Goal: Task Accomplishment & Management: Use online tool/utility

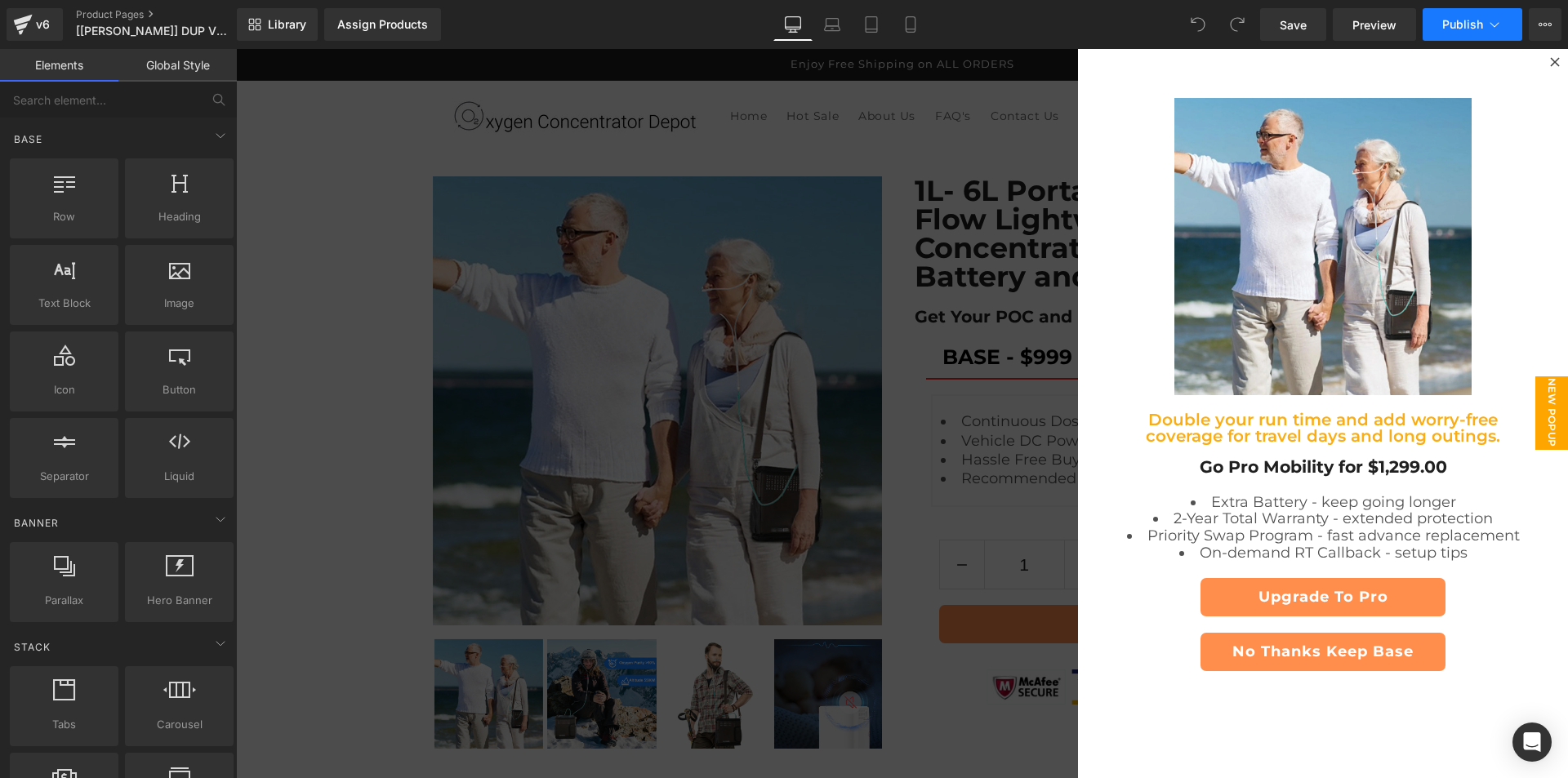
click at [1463, 26] on span "Publish" at bounding box center [1462, 25] width 41 height 13
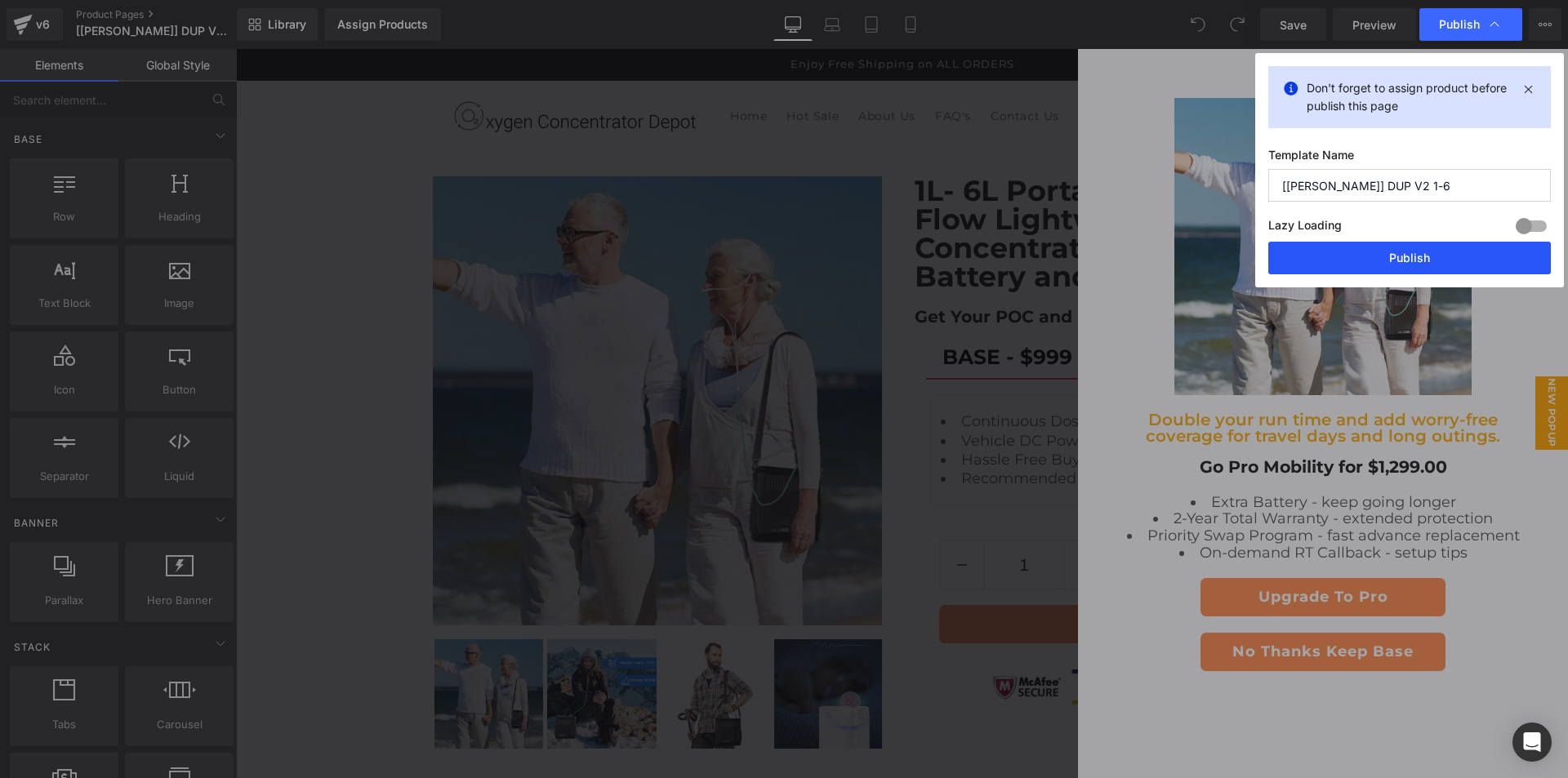
drag, startPoint x: 1336, startPoint y: 266, endPoint x: 1052, endPoint y: 200, distance: 291.6
click at [1336, 266] on button "Publish" at bounding box center [1409, 258] width 283 height 33
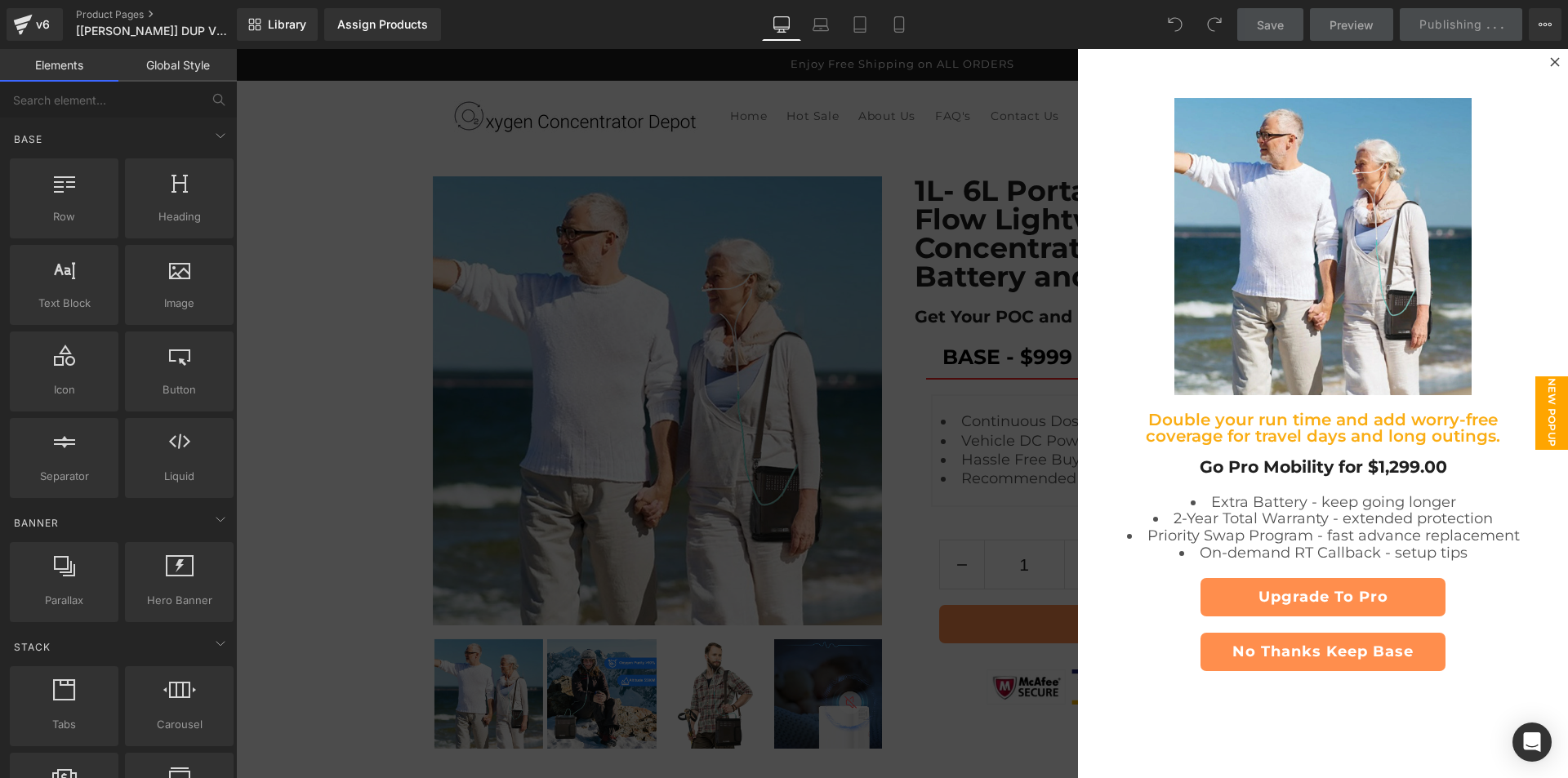
scroll to position [245, 0]
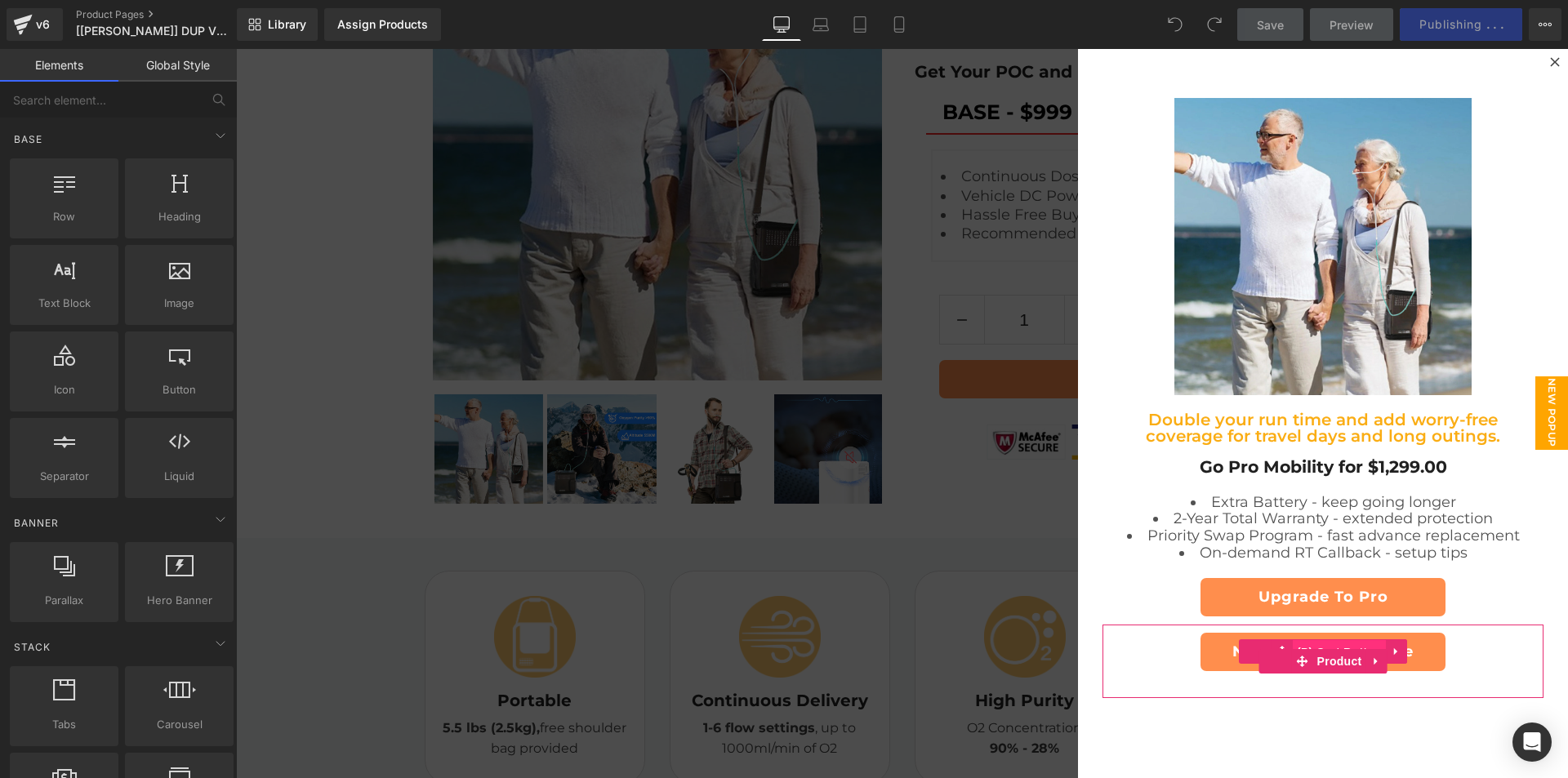
click at [1309, 640] on span "(P) Cart Button" at bounding box center [1338, 652] width 94 height 24
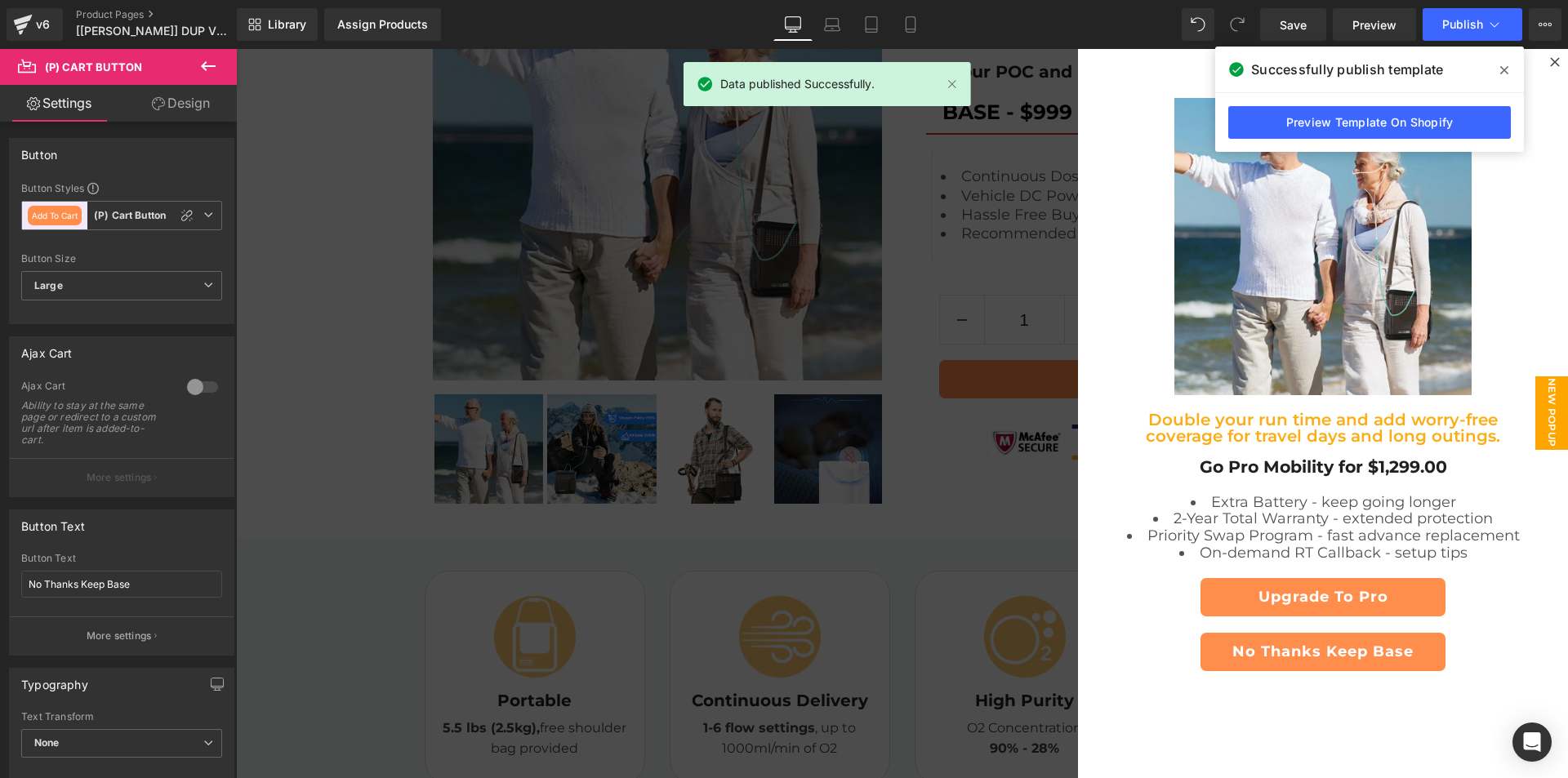
drag, startPoint x: 1497, startPoint y: 72, endPoint x: 1255, endPoint y: 24, distance: 246.7
click at [1497, 72] on span at bounding box center [1503, 69] width 26 height 26
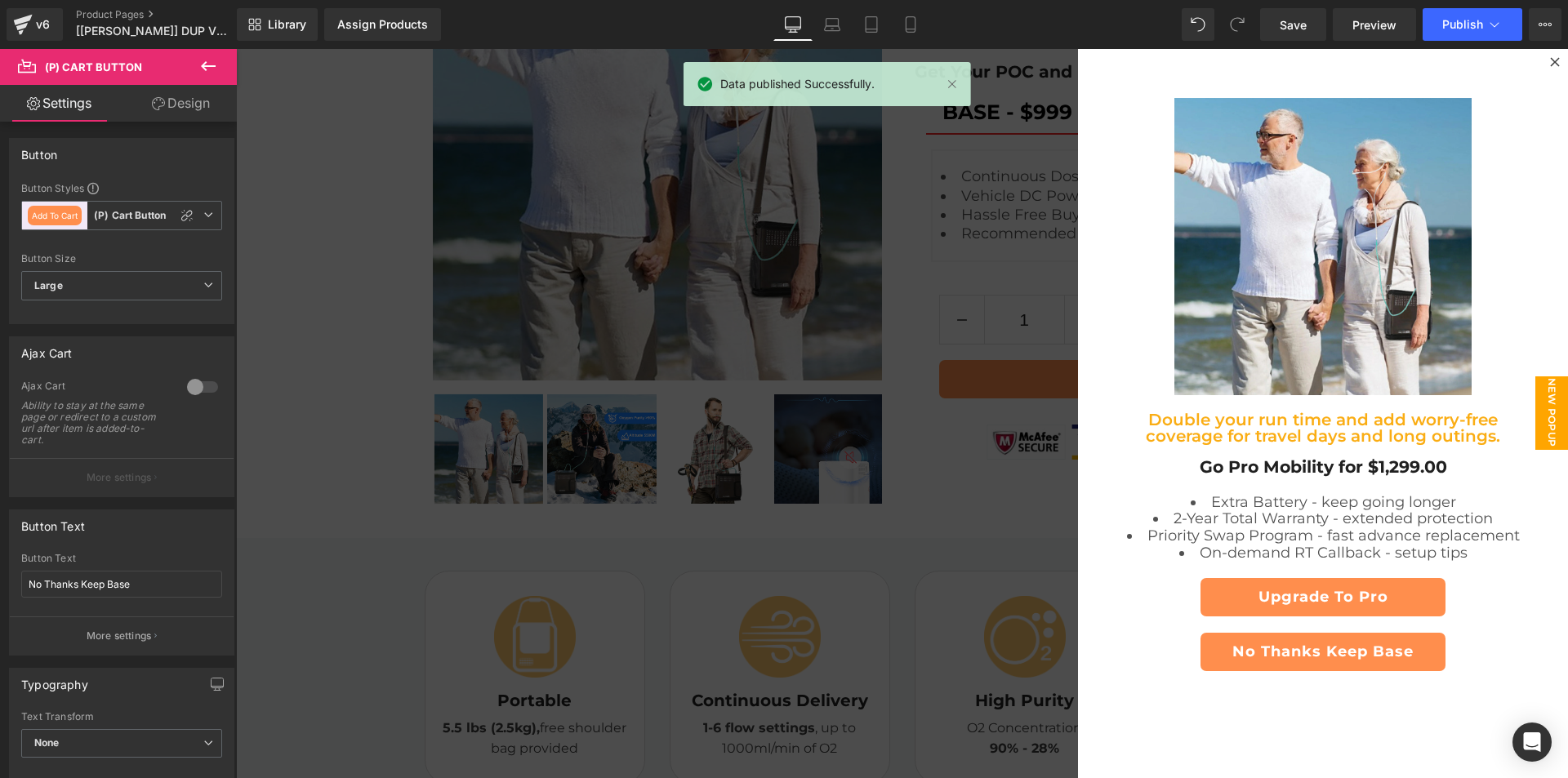
click at [929, 157] on div at bounding box center [902, 414] width 1332 height 729
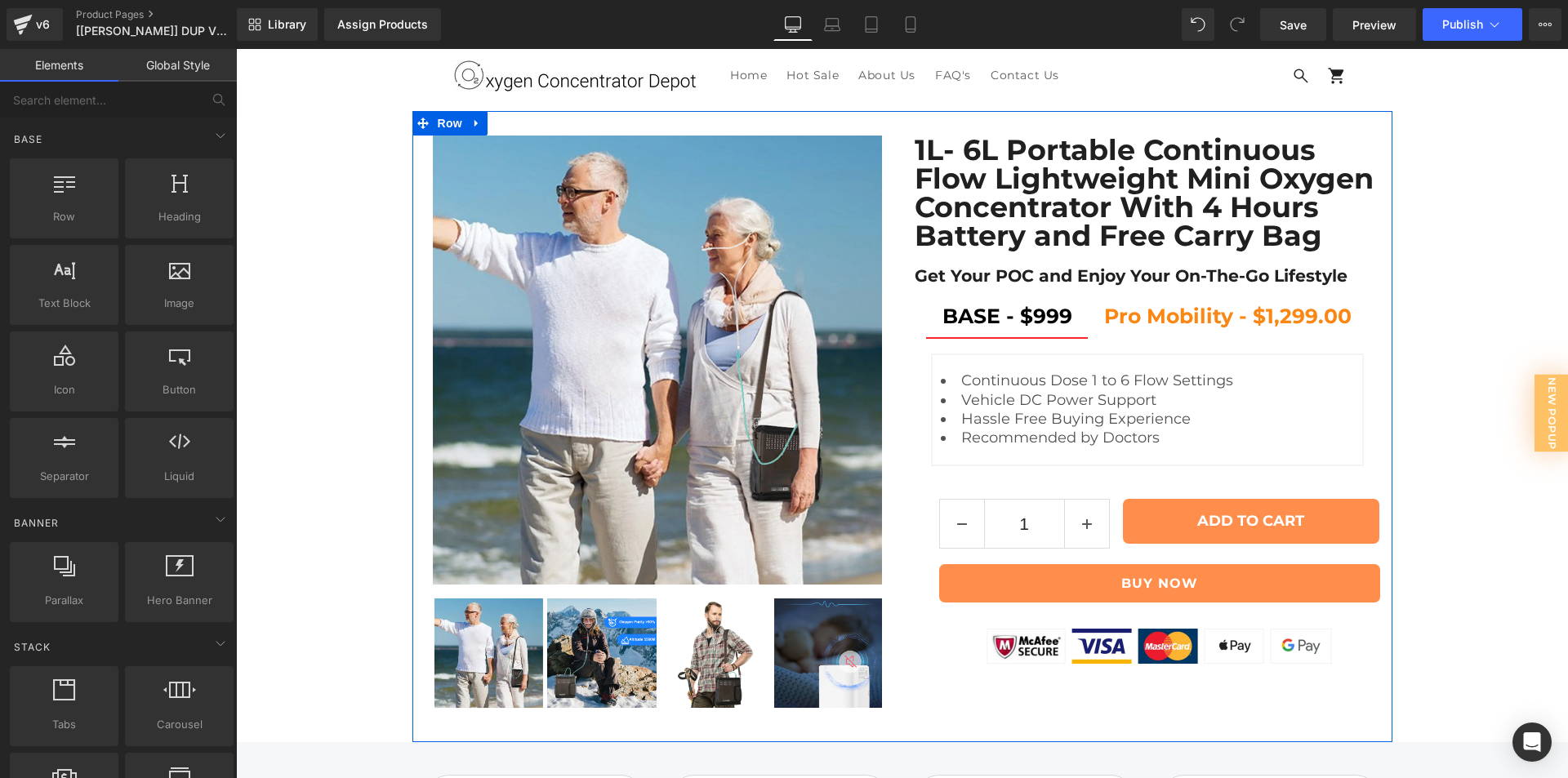
scroll to position [0, 0]
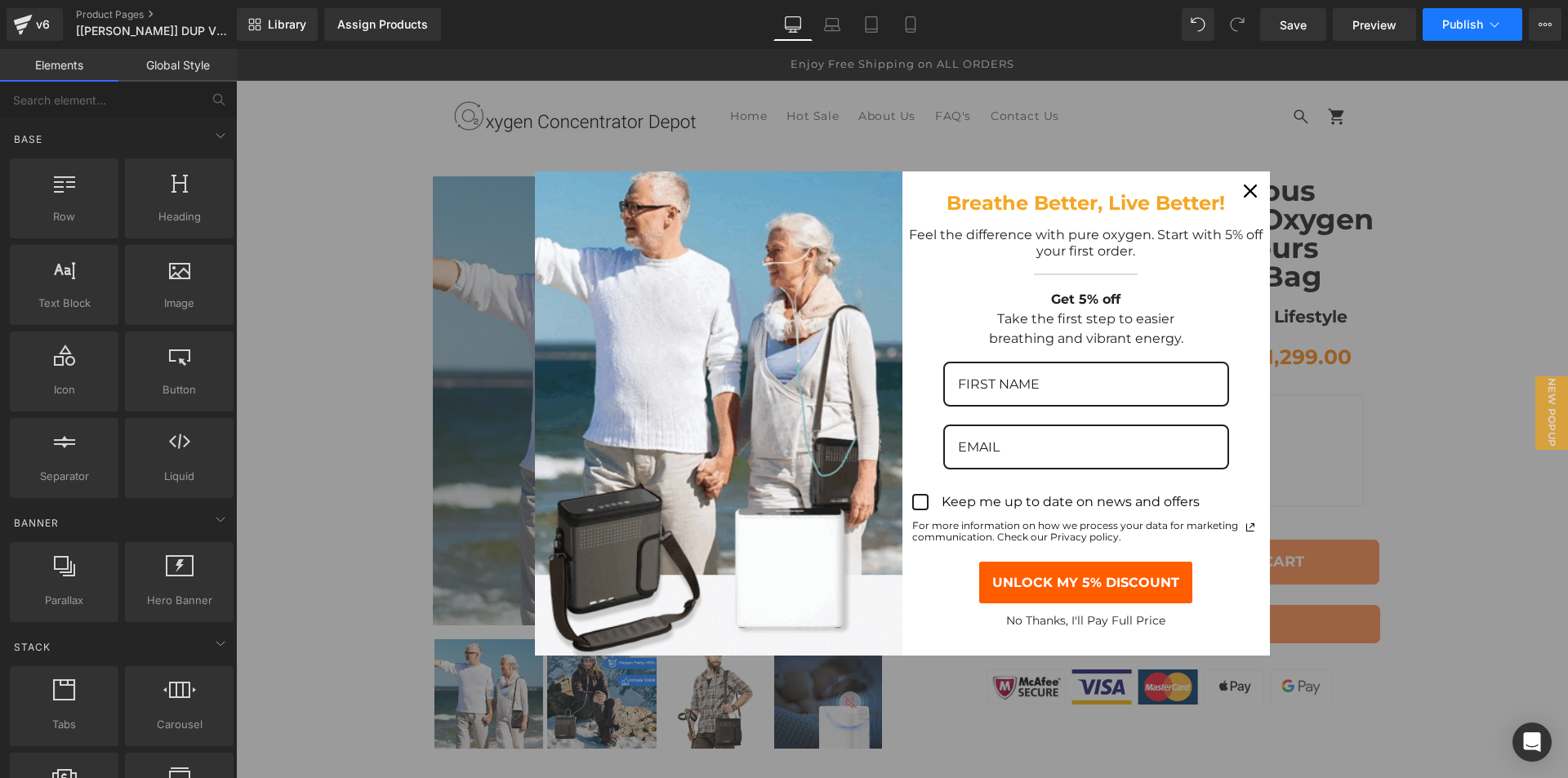
drag, startPoint x: 1530, startPoint y: 27, endPoint x: 1521, endPoint y: 35, distance: 12.0
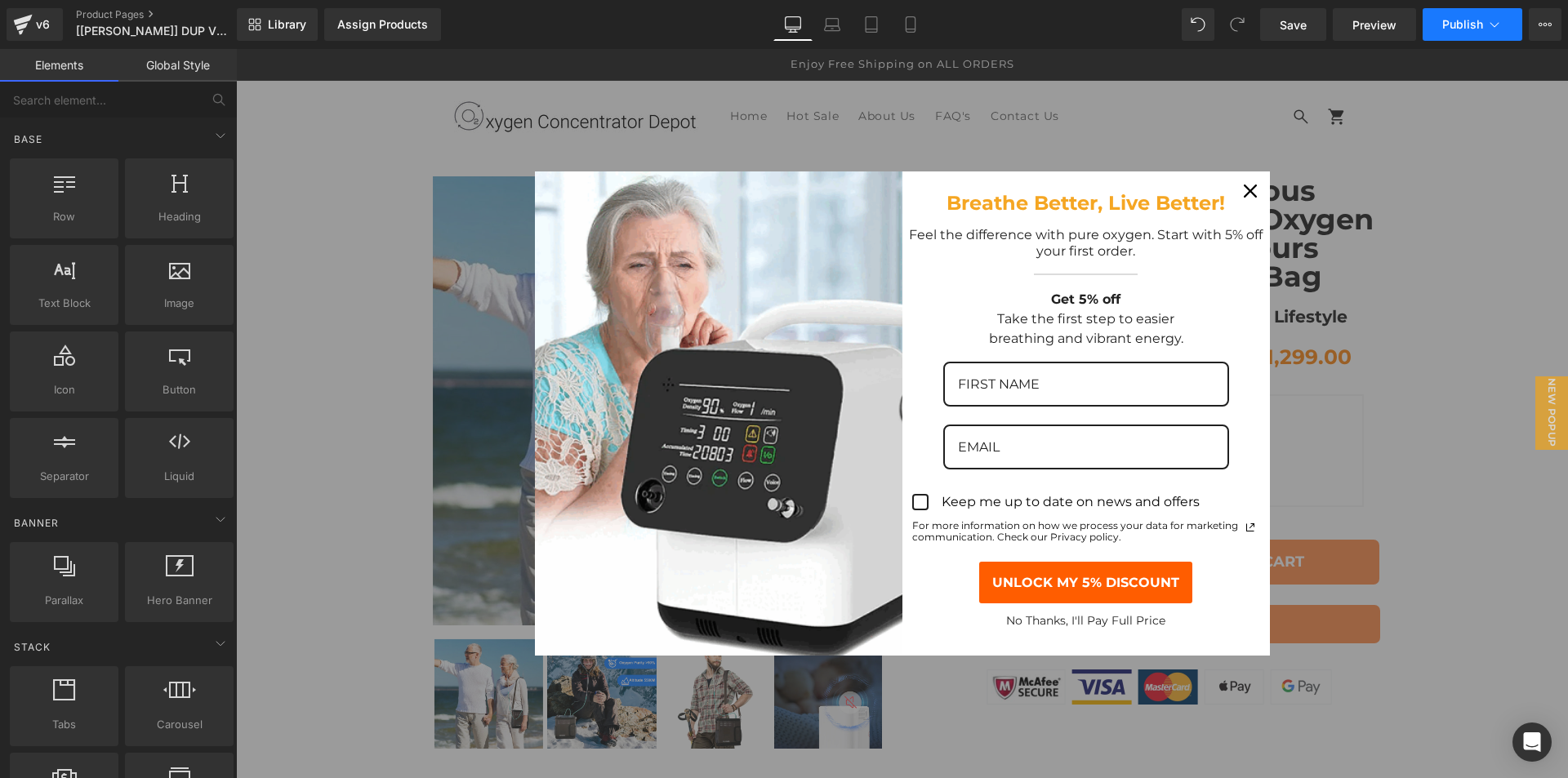
click at [1530, 26] on button "View Live Page View with current Template Save Template to Library Schedule Pub…" at bounding box center [1545, 24] width 33 height 33
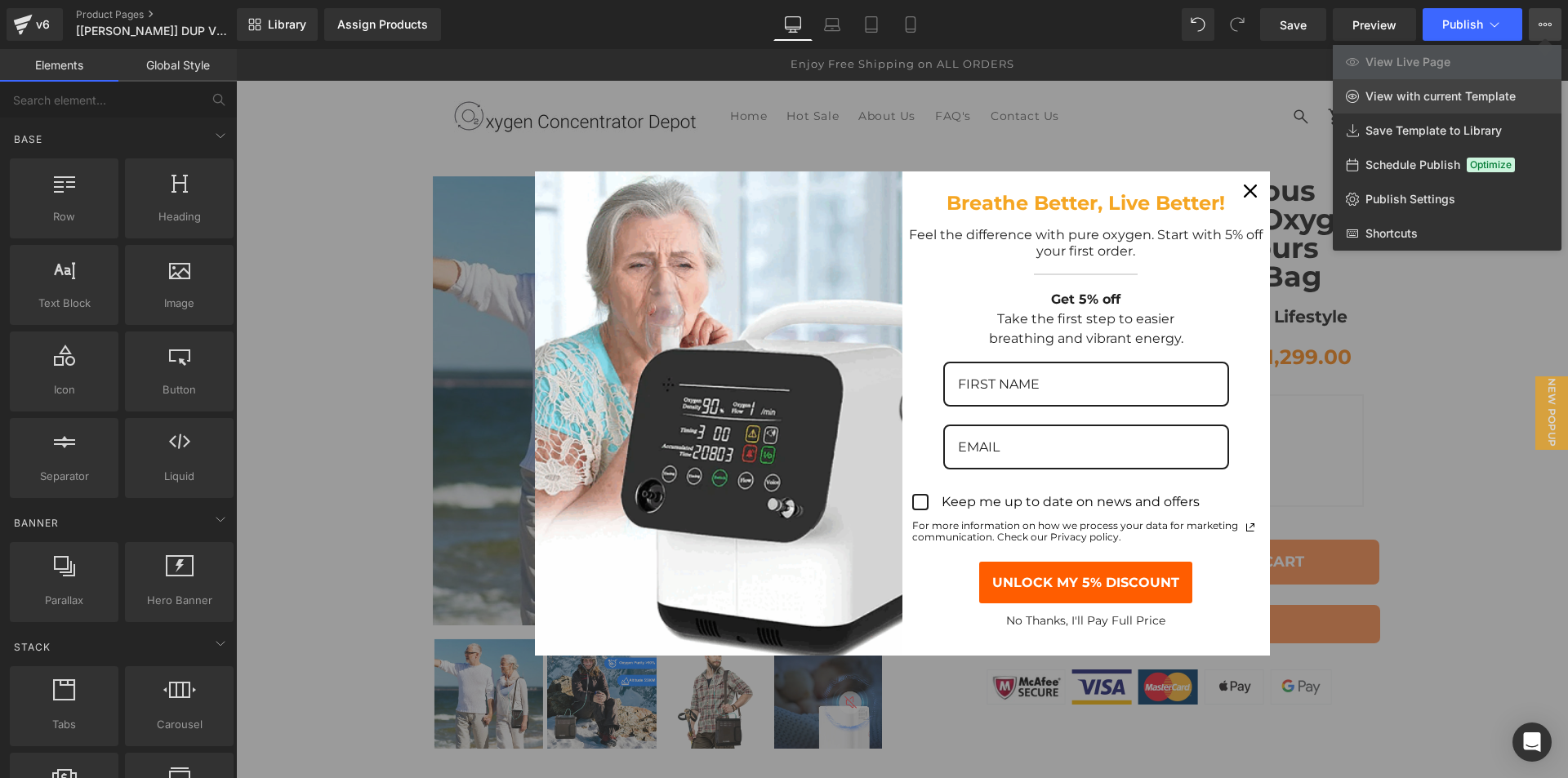
click at [1430, 101] on span "View with current Template" at bounding box center [1441, 95] width 150 height 14
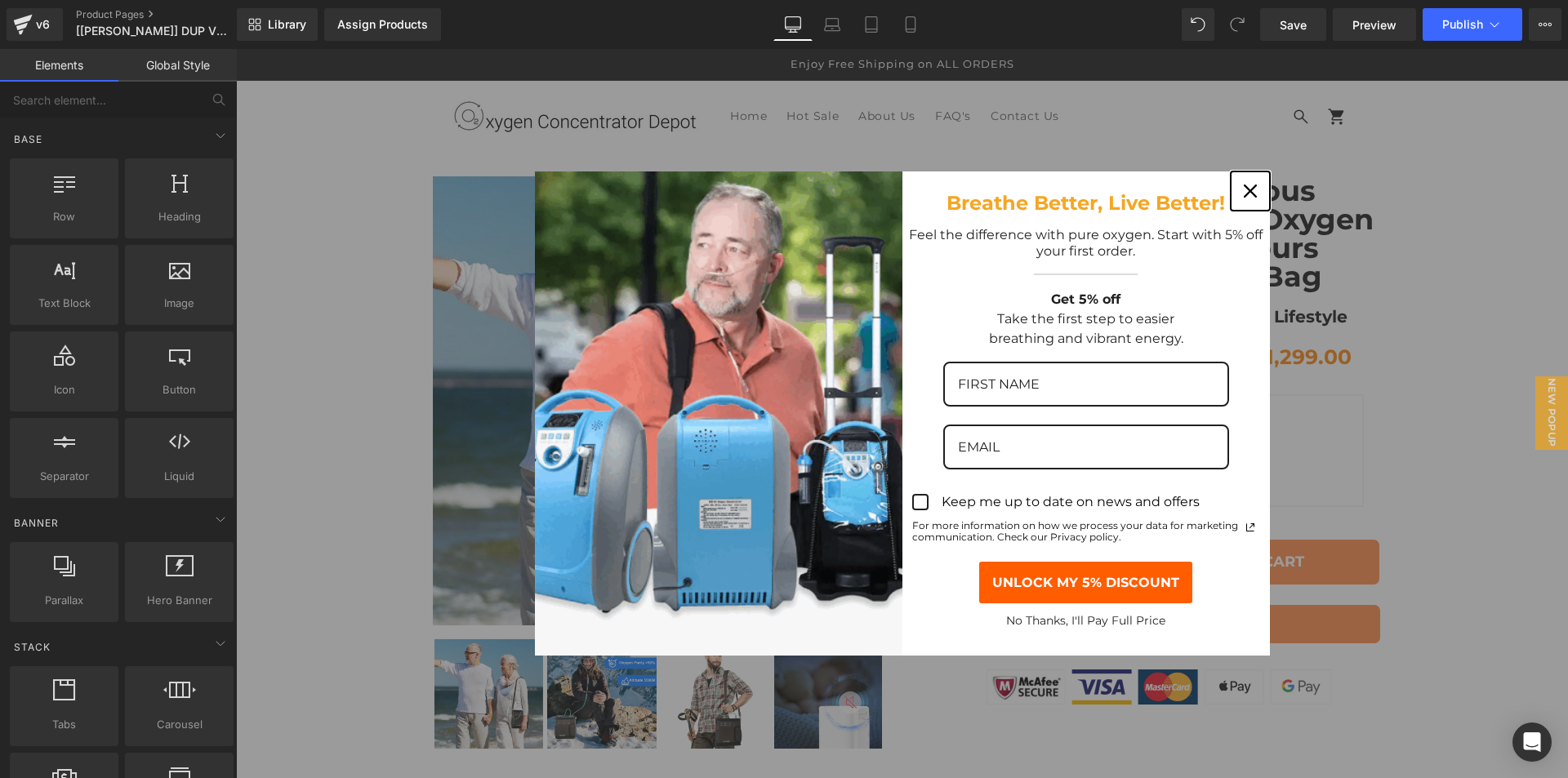
click at [1246, 194] on icon "close icon" at bounding box center [1250, 191] width 14 height 13
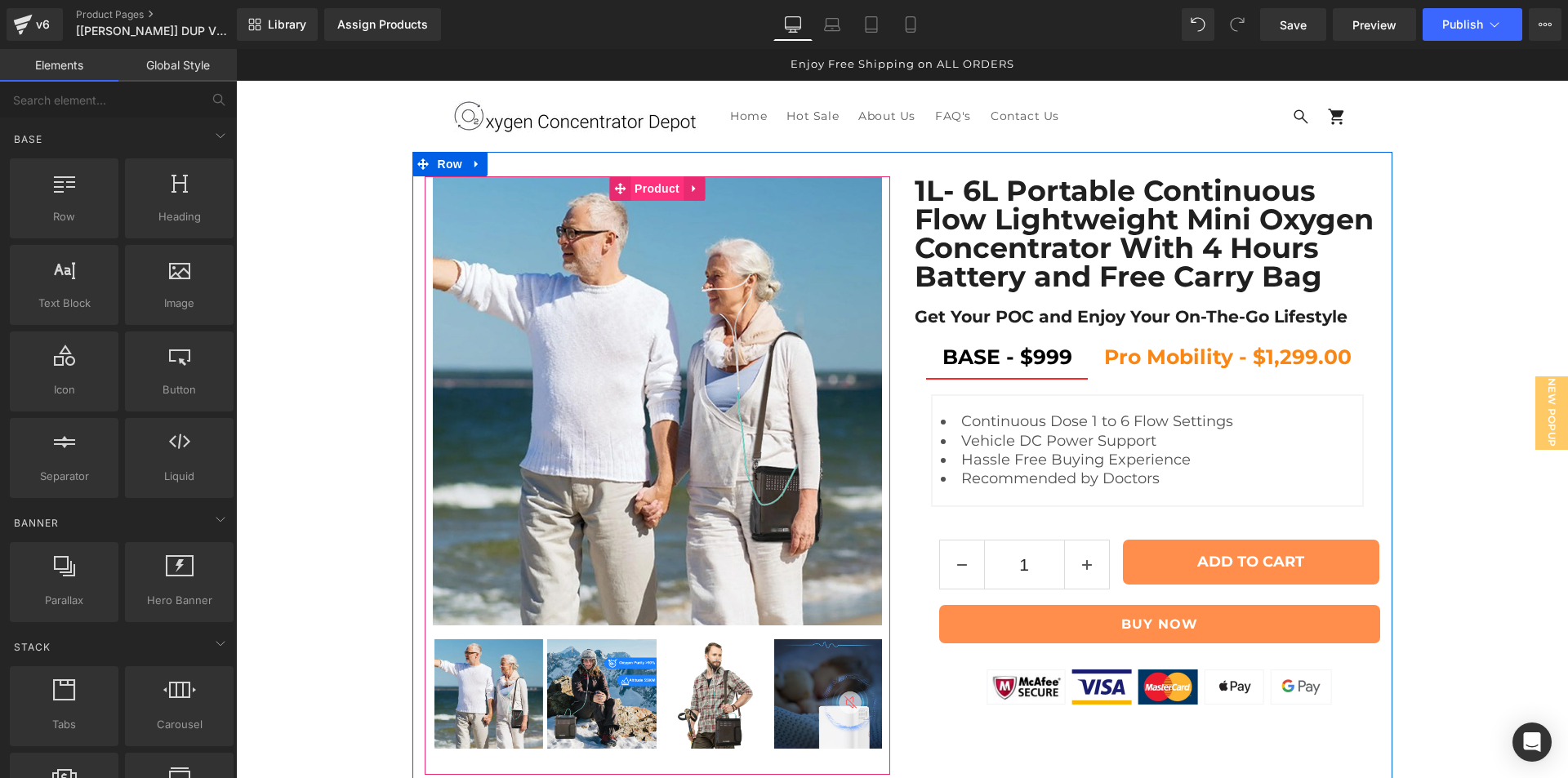
click at [659, 184] on span "Product" at bounding box center [657, 188] width 53 height 24
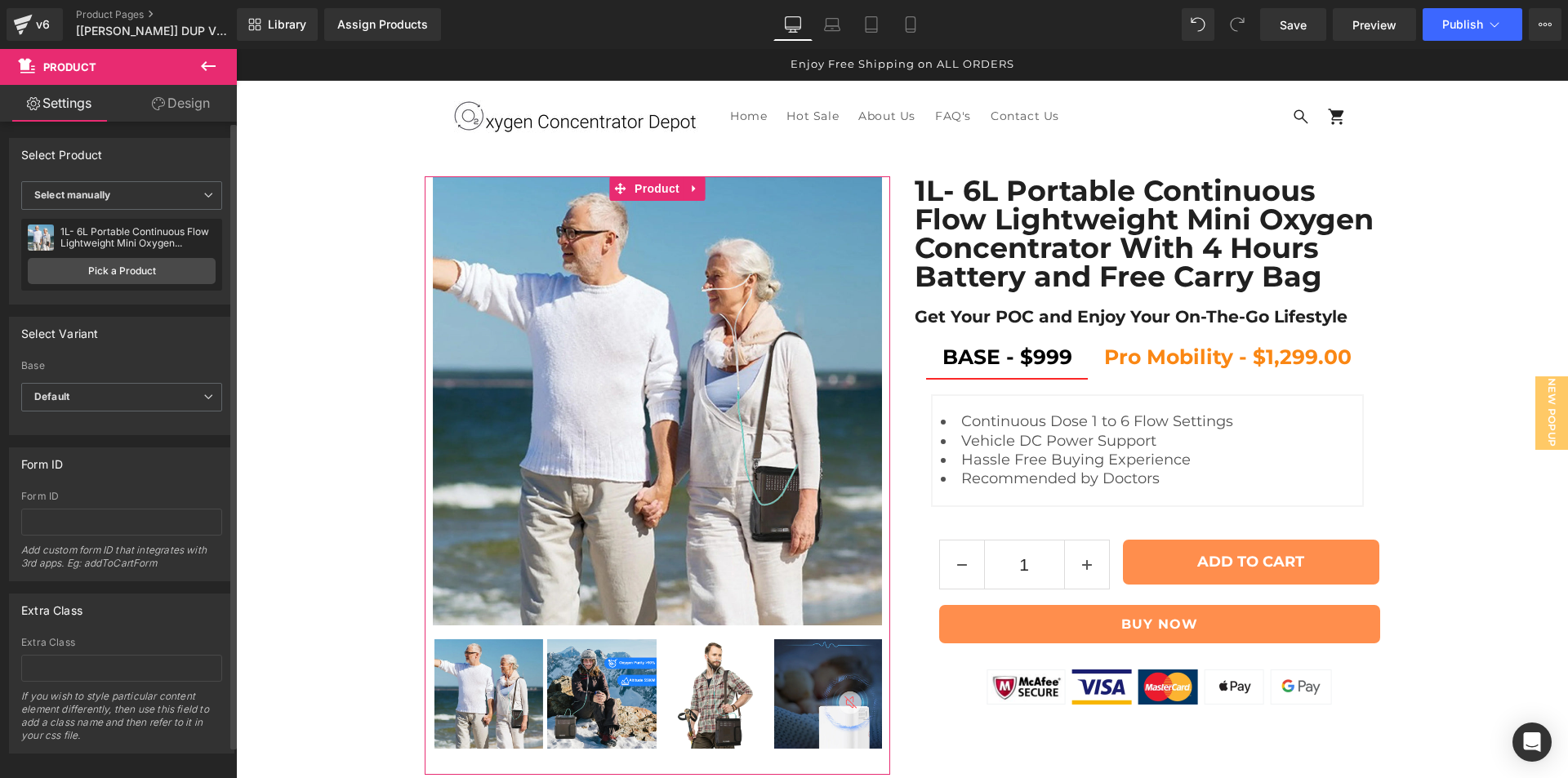
click at [99, 228] on div "1L- 6L Portable Continuous Flow Lightweight Mini Oxygen Concentrator With 4 Hou…" at bounding box center [138, 238] width 155 height 23
copy div "1L- 6L Portable Continuous Flow Lightweight Mini Oxygen Concentrator With 4 Hou…"
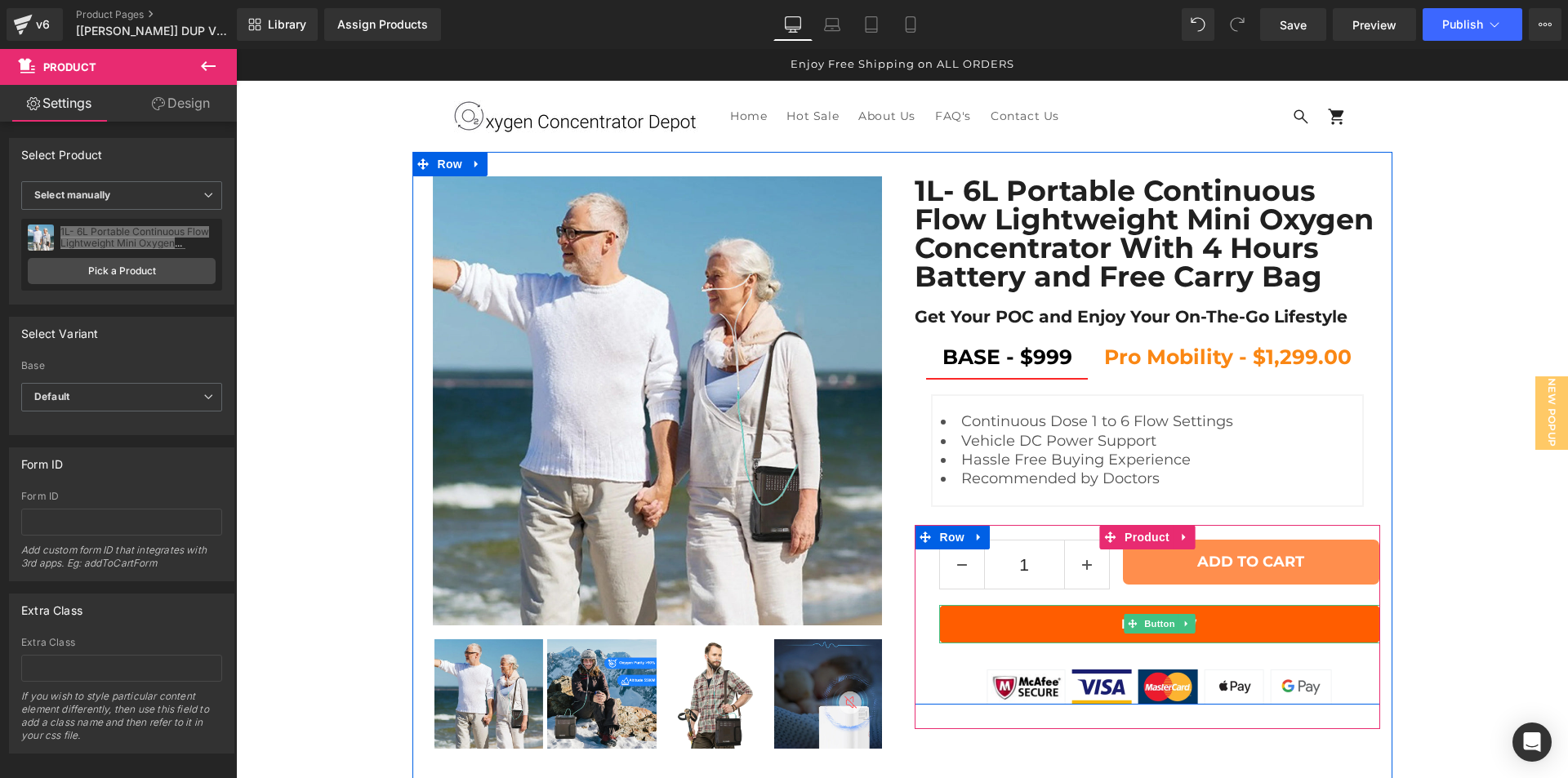
click at [1211, 624] on link "BUY NOW" at bounding box center [1159, 624] width 441 height 39
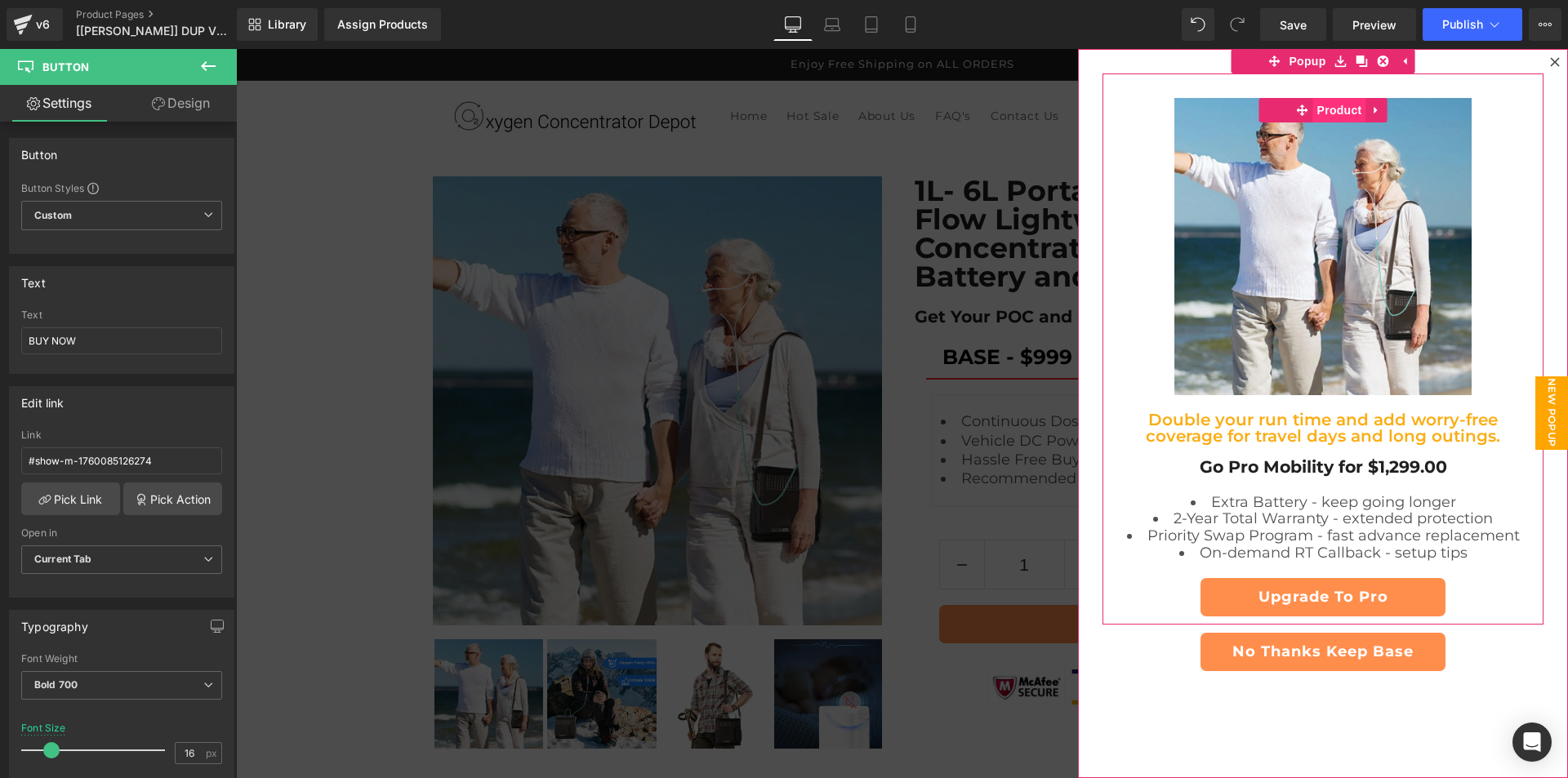
click at [1313, 115] on span "Product" at bounding box center [1338, 110] width 53 height 24
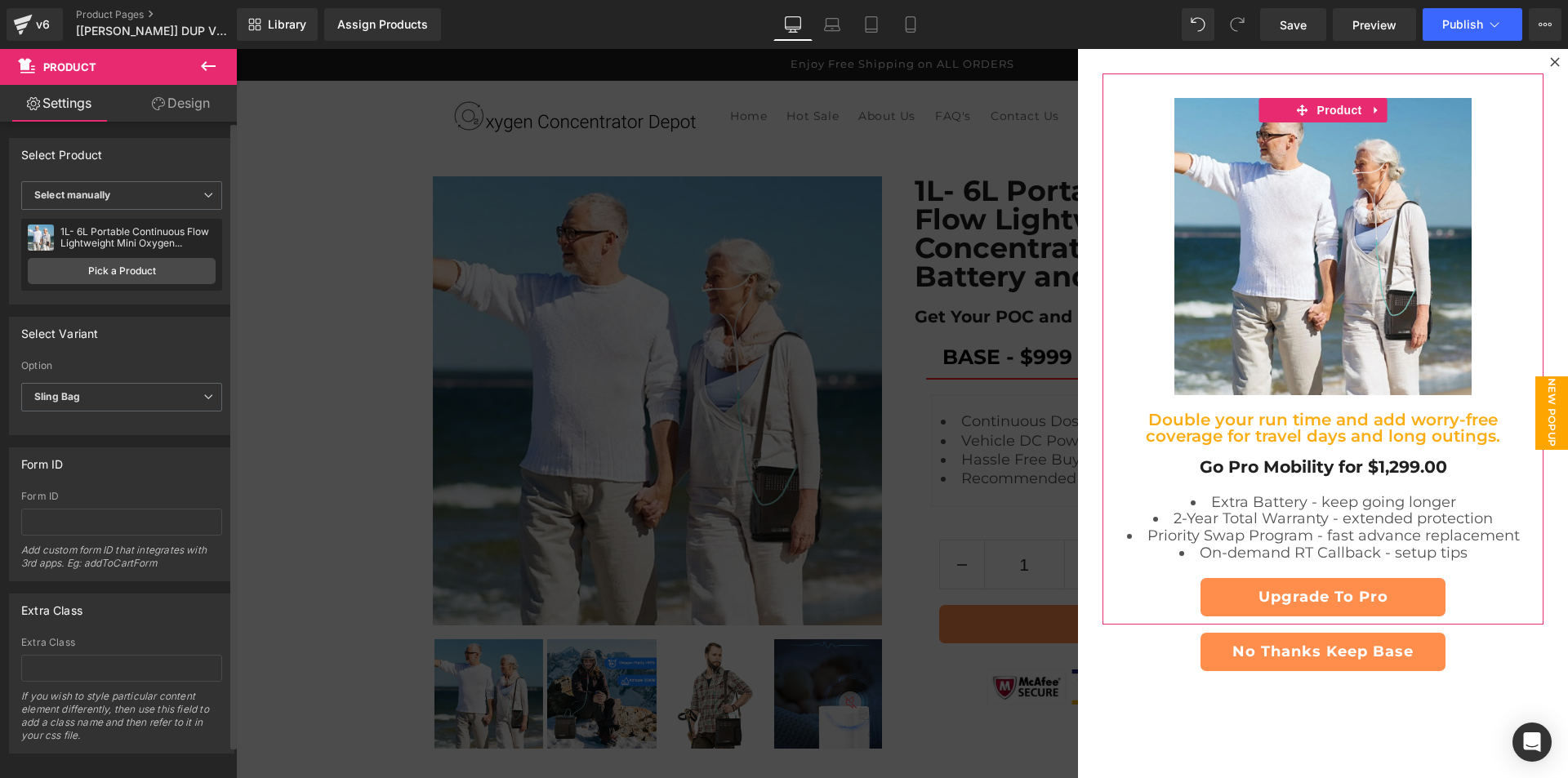
click at [138, 370] on label "Option" at bounding box center [122, 367] width 201 height 16
click at [116, 404] on span "Sling Bag" at bounding box center [122, 397] width 201 height 29
drag, startPoint x: 150, startPoint y: 354, endPoint x: 161, endPoint y: 130, distance: 224.3
click at [150, 354] on div "Select Variant 45031721435298 Option Default Battery Sling Bag Cannula/Tubing C…" at bounding box center [122, 376] width 226 height 119
click at [855, 698] on div at bounding box center [902, 414] width 1332 height 729
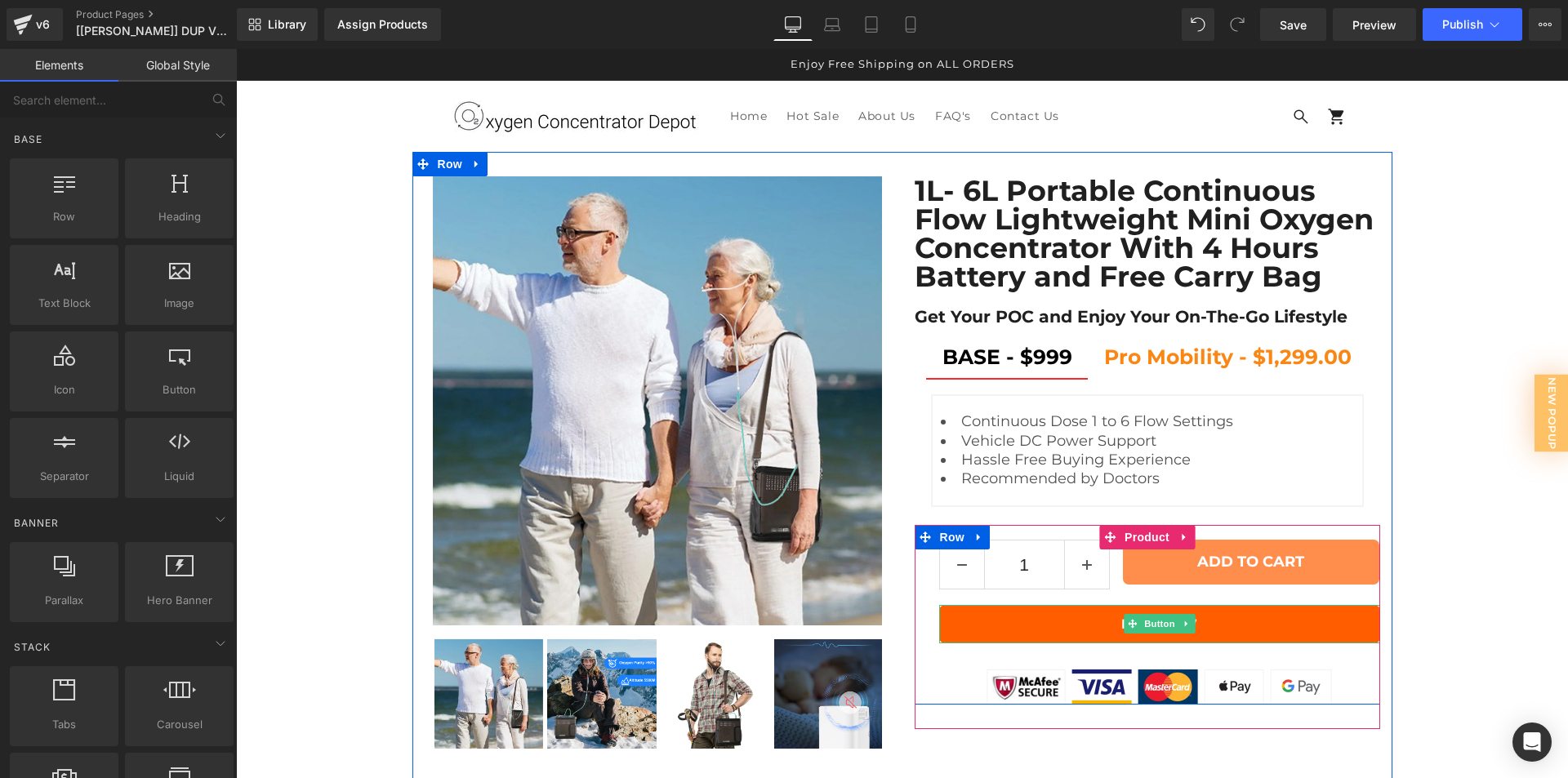
click at [1018, 620] on link "BUY NOW" at bounding box center [1159, 624] width 441 height 39
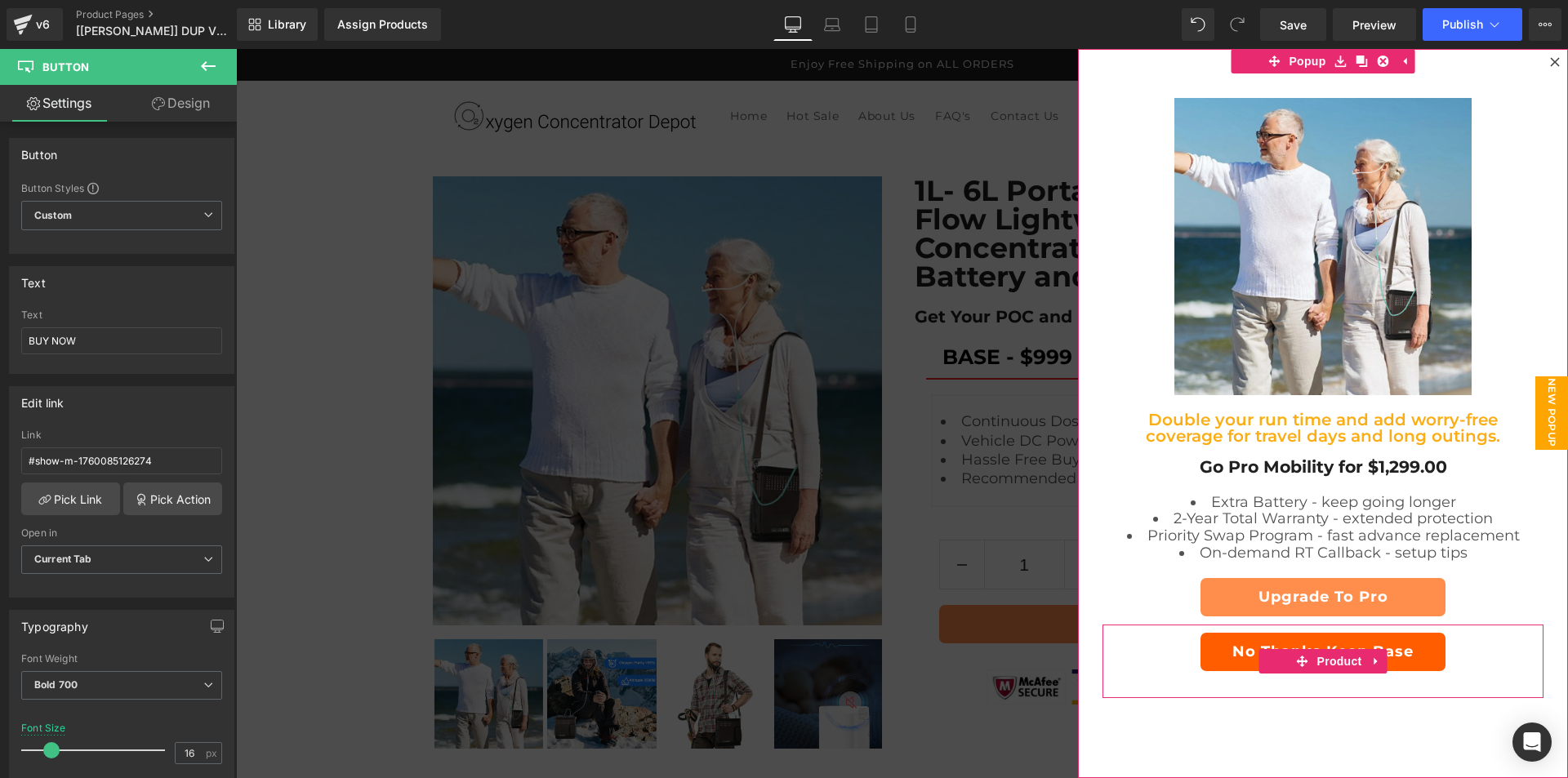
click at [1415, 665] on button "No Thanks Keep Base" at bounding box center [1323, 652] width 245 height 39
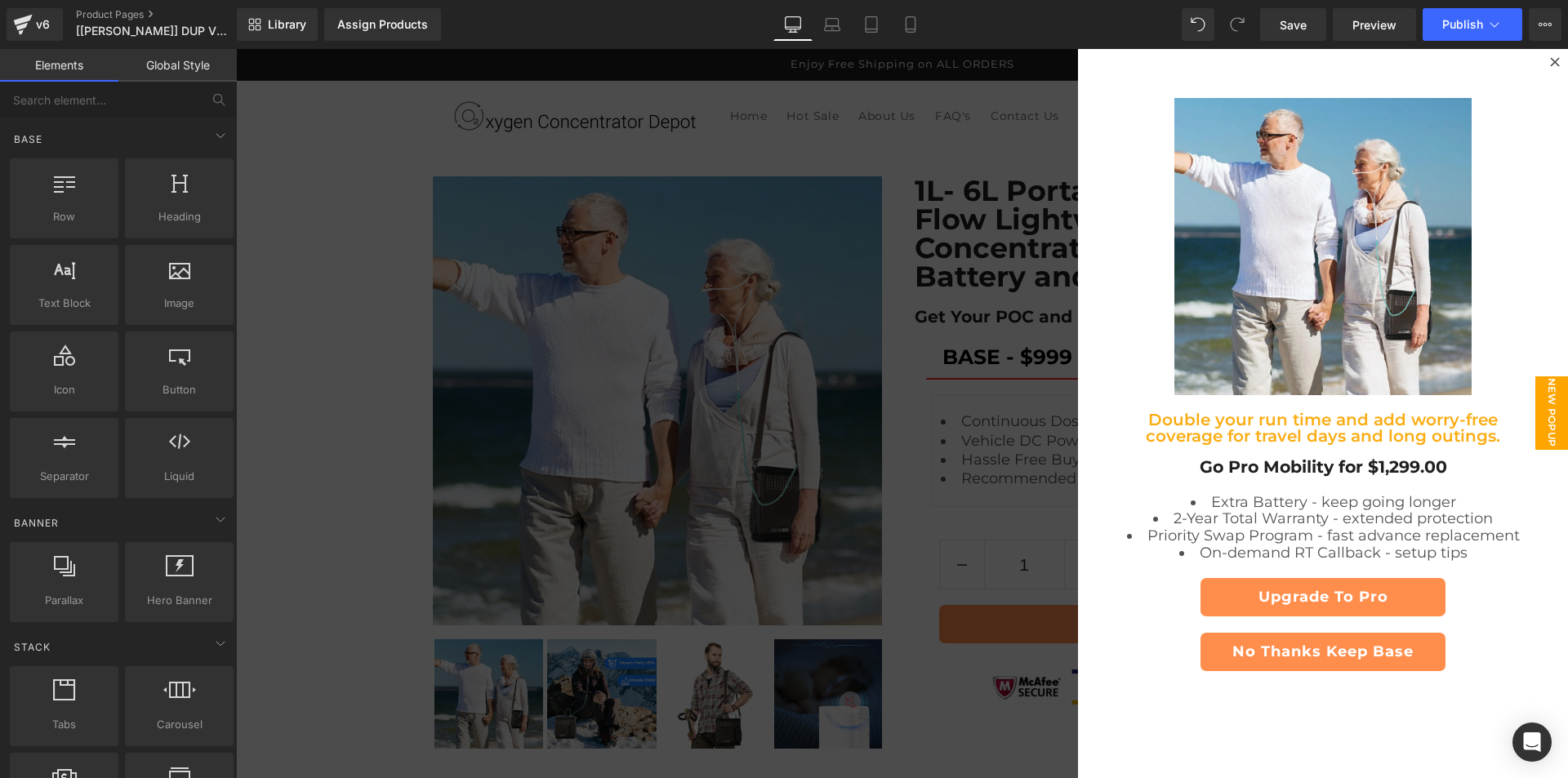
click at [975, 282] on div at bounding box center [902, 414] width 1332 height 729
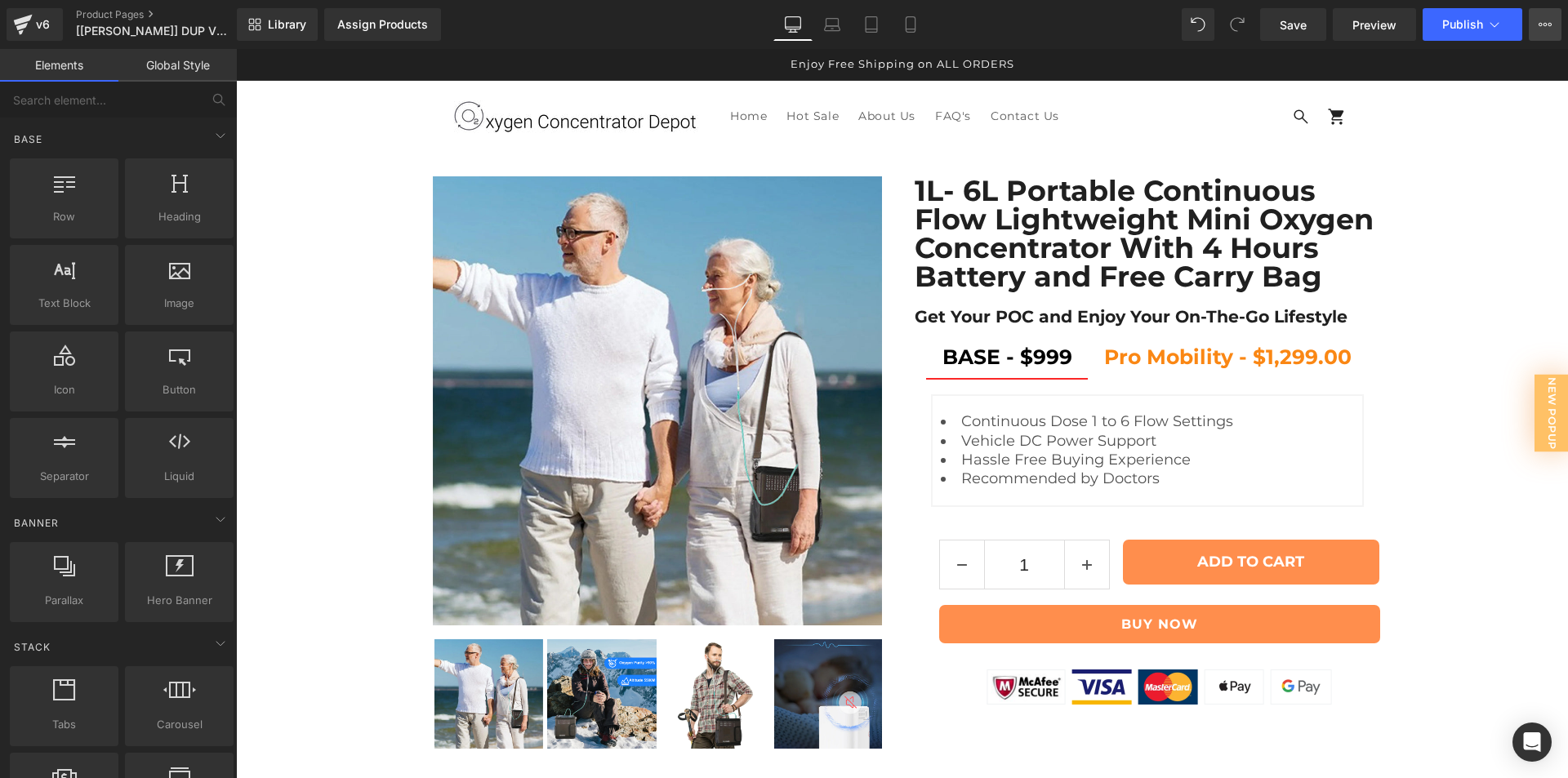
click at [1546, 13] on button "View Live Page View with current Template Save Template to Library Schedule Pub…" at bounding box center [1545, 24] width 33 height 33
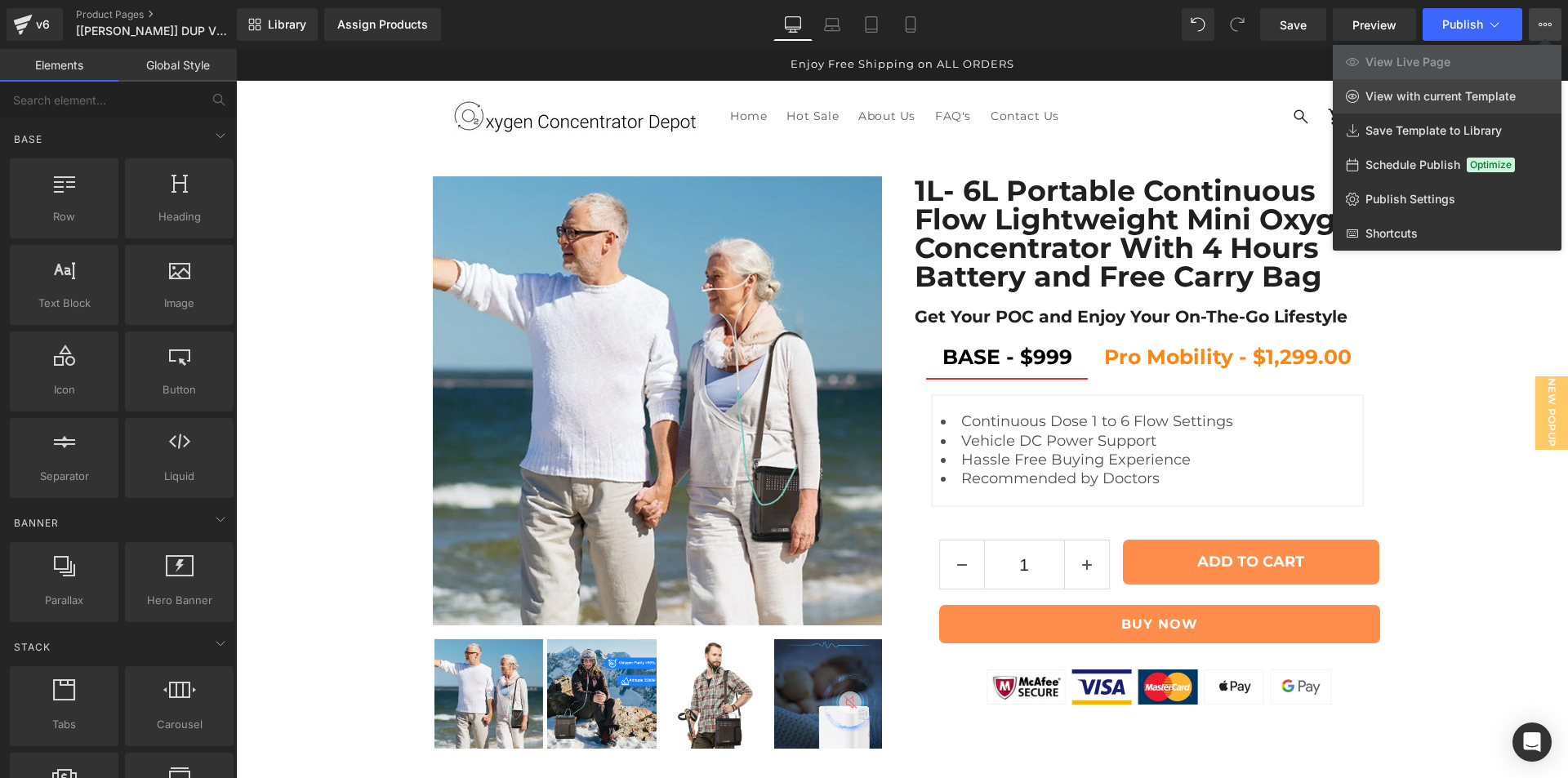
click at [1469, 88] on link "View with current Template" at bounding box center [1446, 96] width 229 height 35
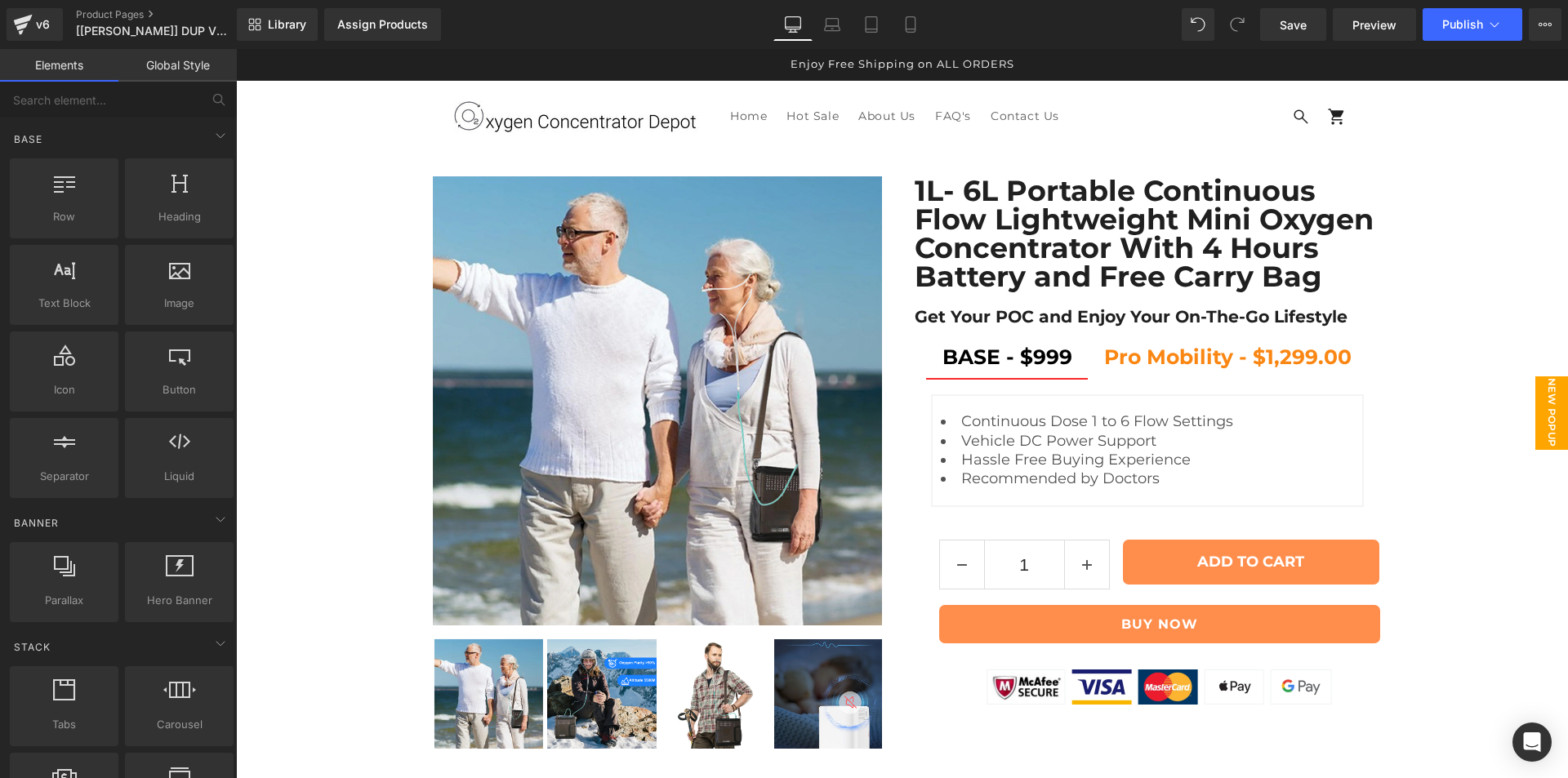
click at [1540, 417] on span "New Popup" at bounding box center [1552, 413] width 33 height 73
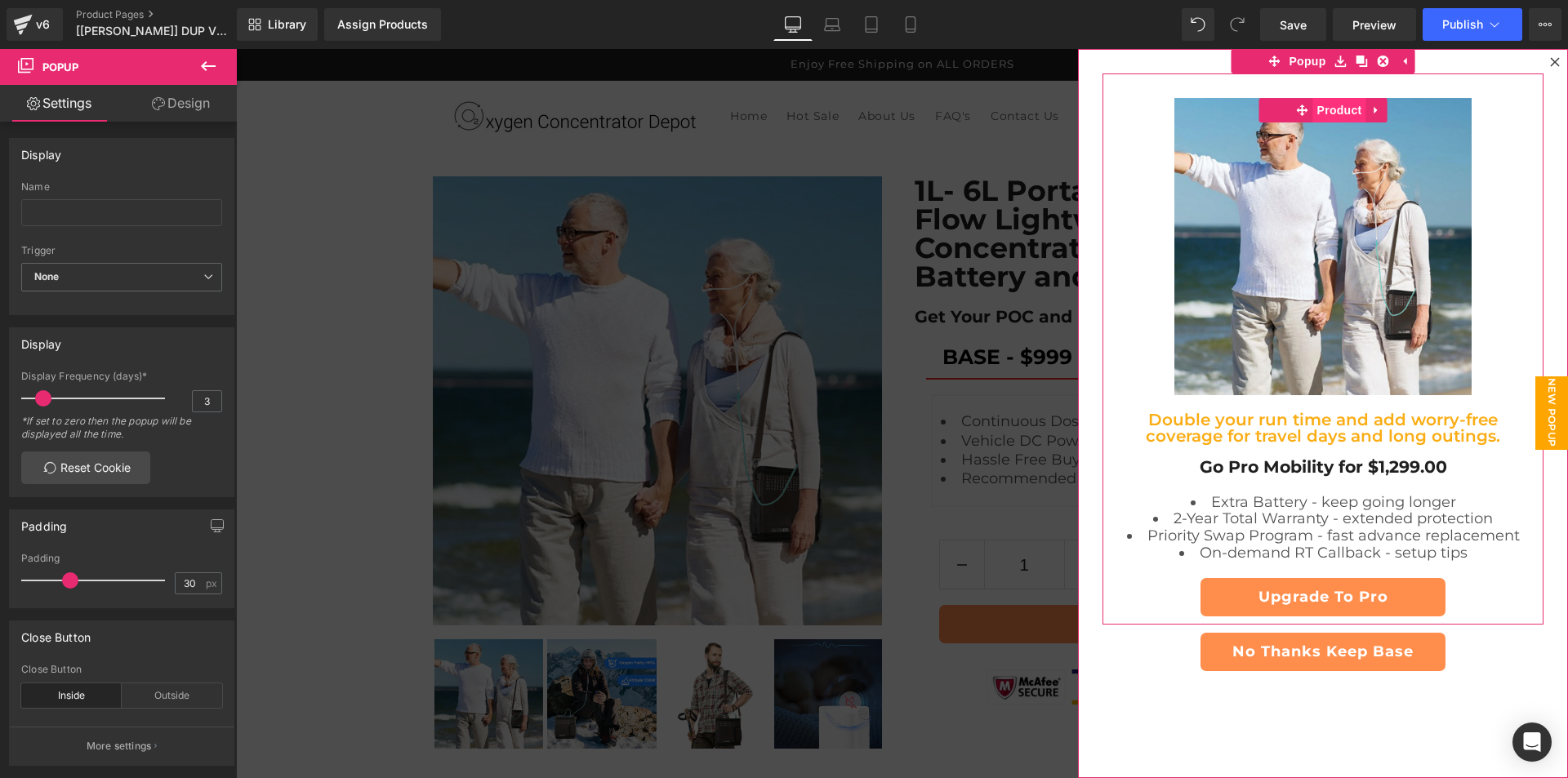
click at [1317, 113] on ul "Product" at bounding box center [1323, 110] width 128 height 24
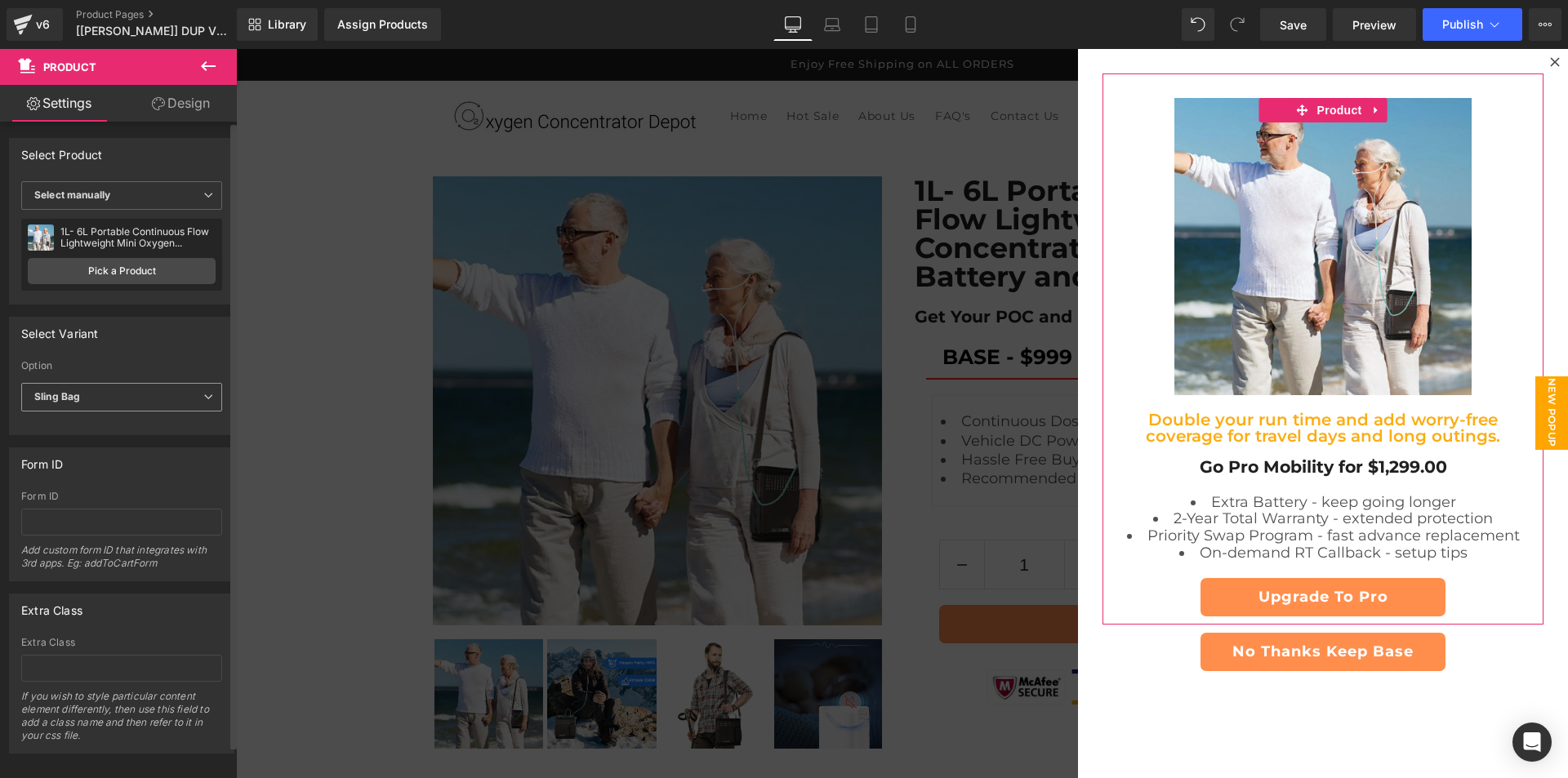
click at [91, 386] on span "Sling Bag" at bounding box center [122, 397] width 201 height 29
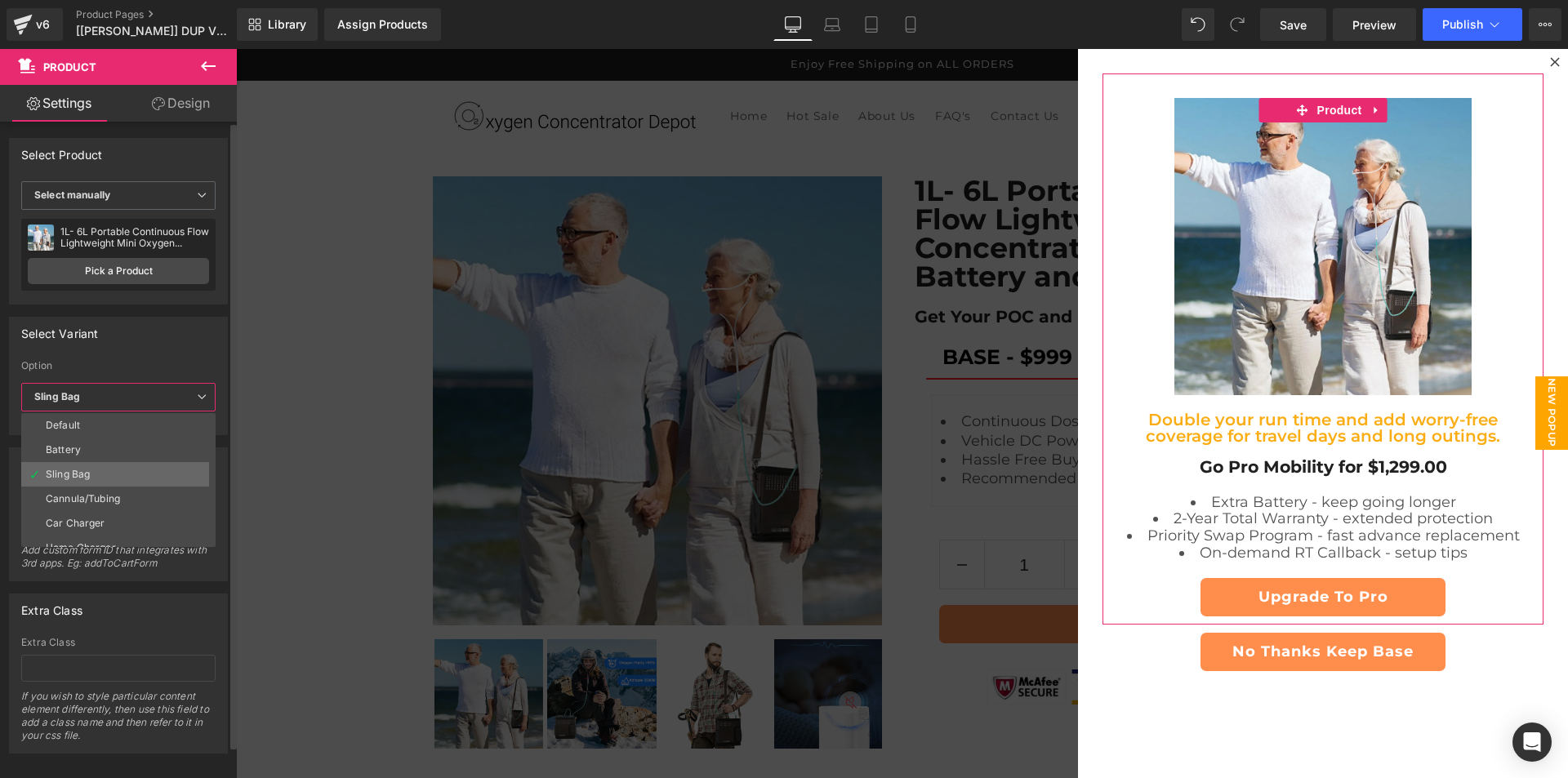
scroll to position [13, 0]
click at [132, 355] on div "Select Variant 45031721435298 Option Default Battery Sling Bag Cannula/Tubing C…" at bounding box center [118, 376] width 219 height 119
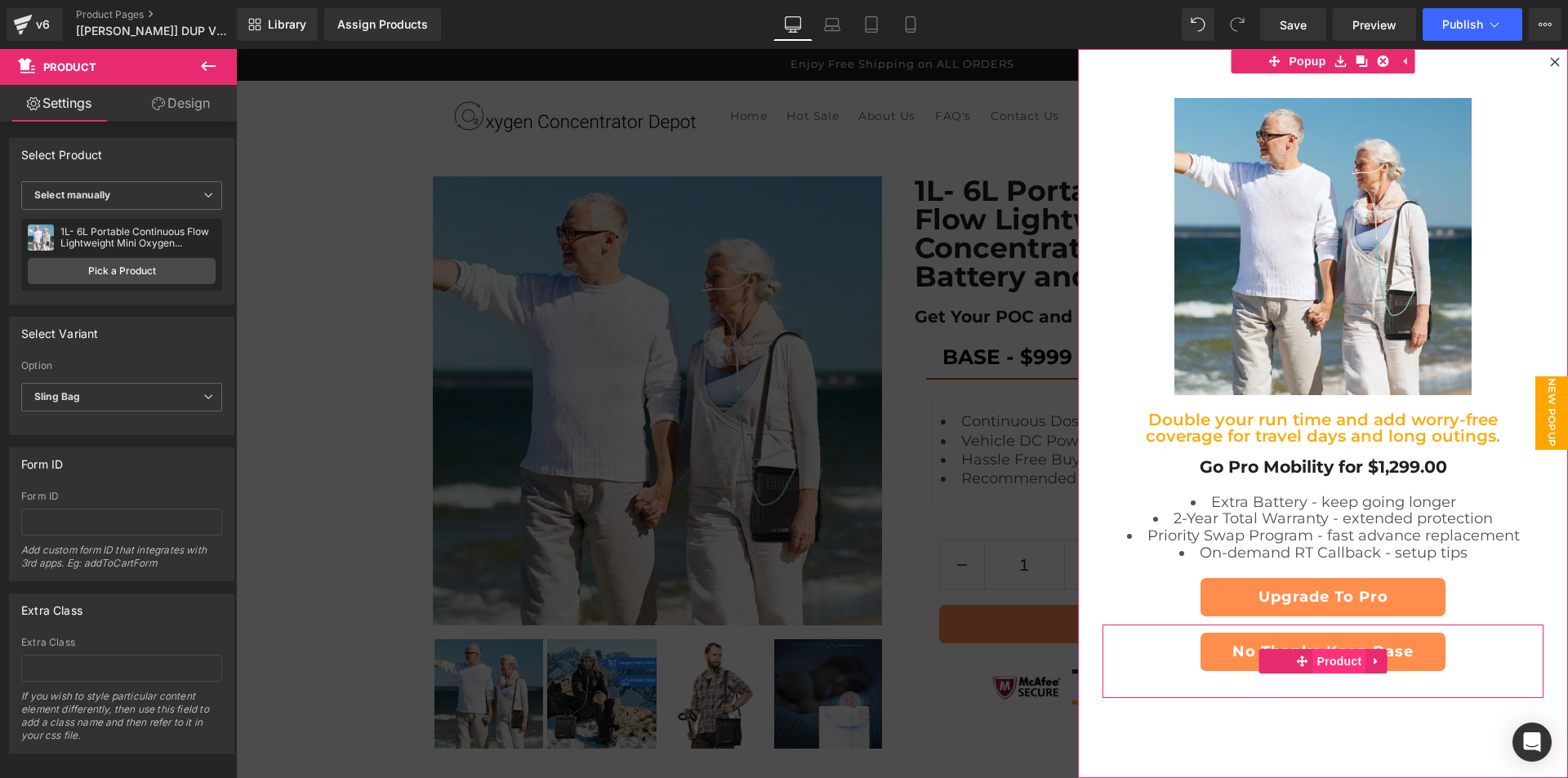
click at [1326, 662] on ul "Product" at bounding box center [1323, 660] width 128 height 24
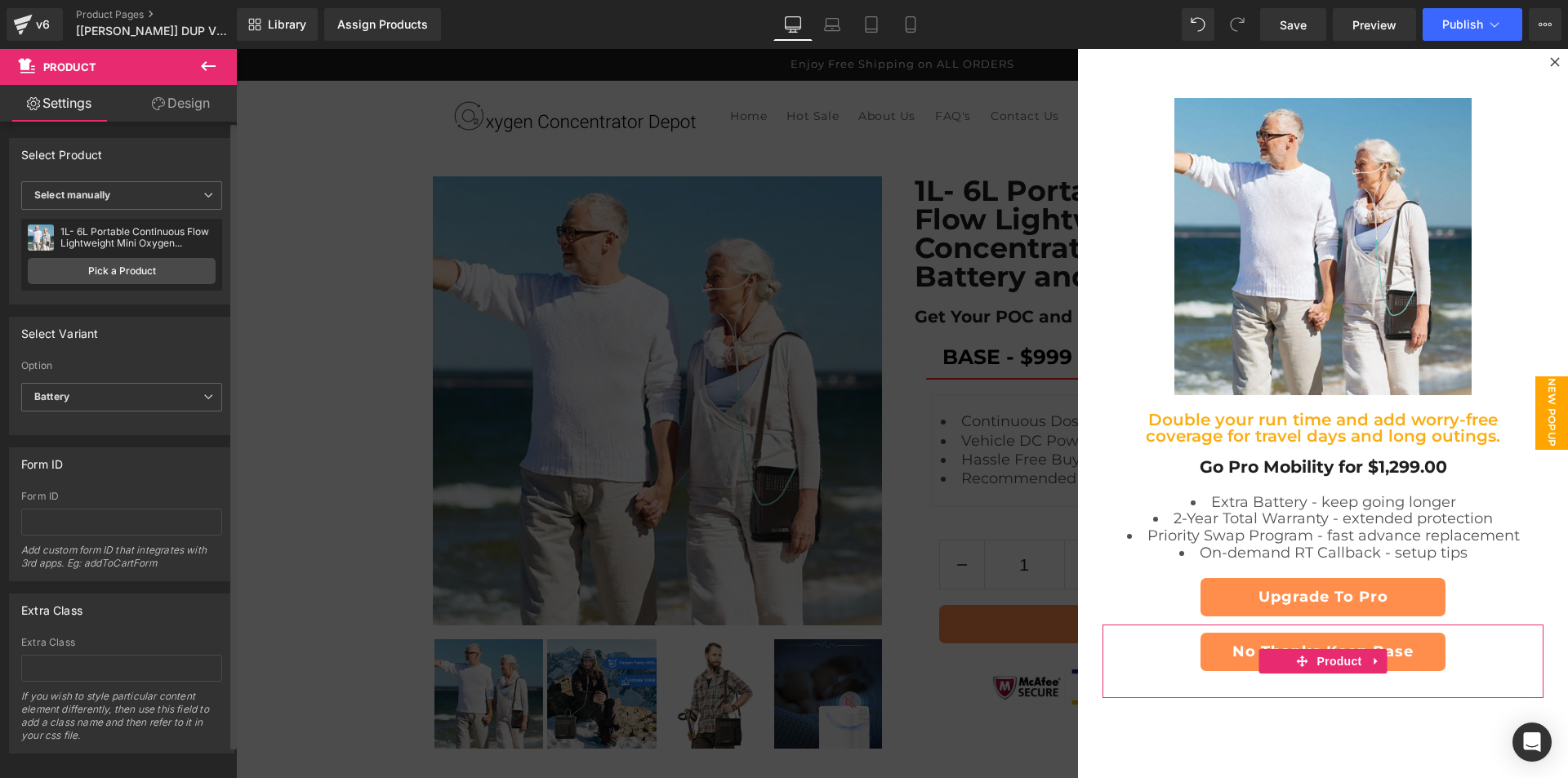
click at [102, 381] on div "Option Default Battery Sling Bag Cannula/Tubing Car Charger Home Charger Batter…" at bounding box center [122, 371] width 201 height 23
click at [96, 391] on span "Battery" at bounding box center [122, 397] width 201 height 29
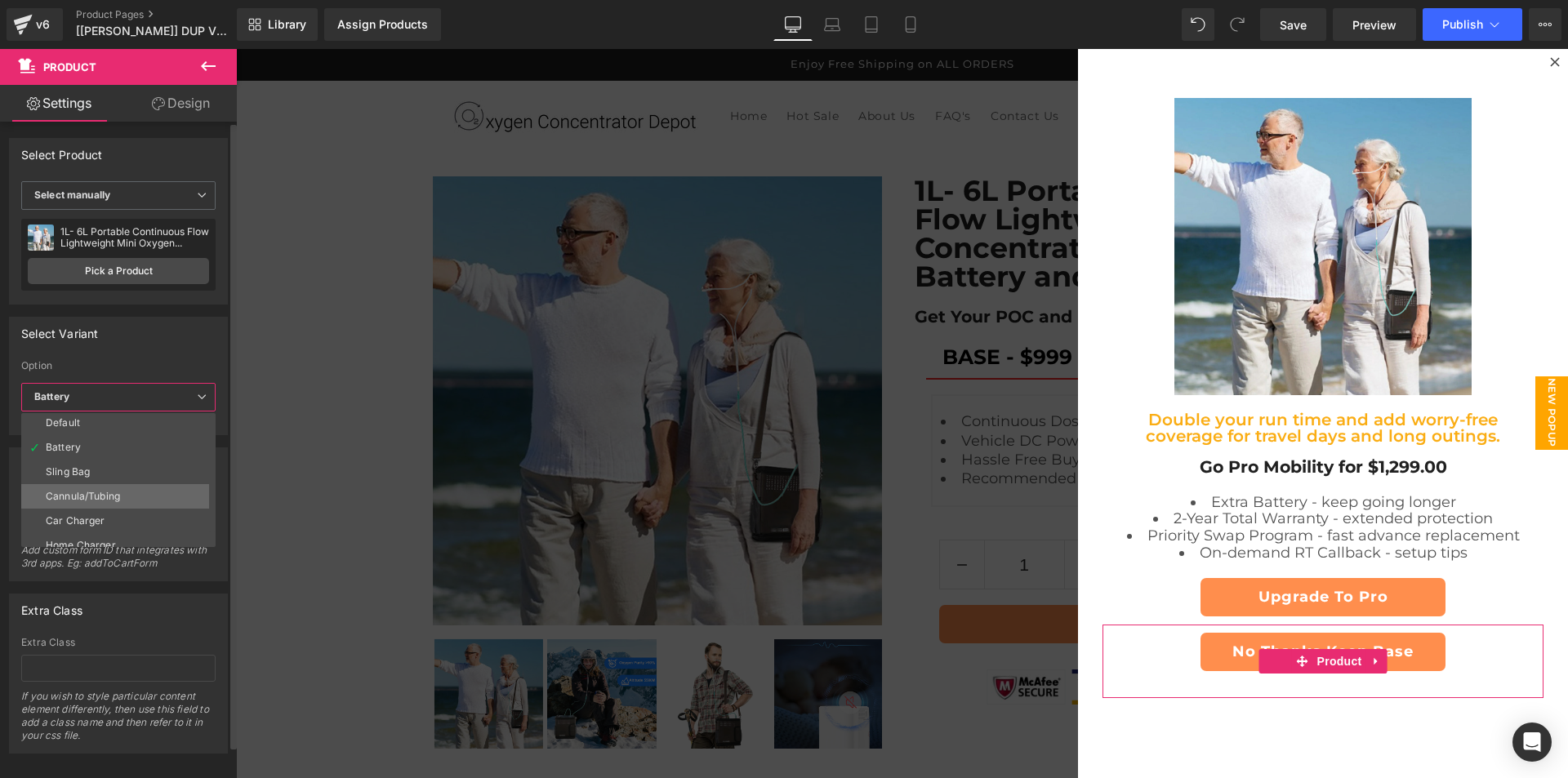
scroll to position [0, 0]
click at [132, 338] on div "Select Variant" at bounding box center [118, 333] width 217 height 31
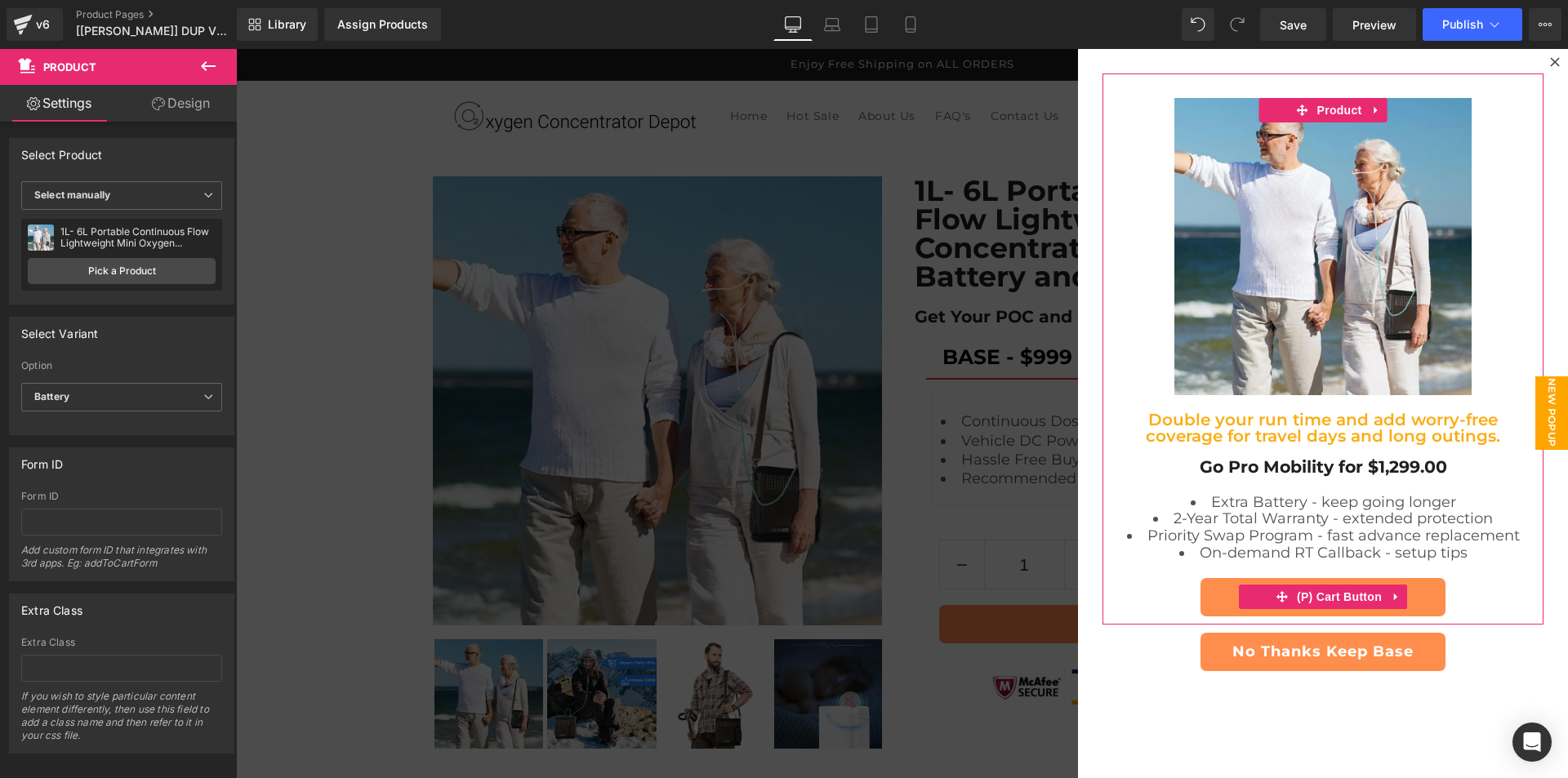
click at [1123, 604] on div "Upgrade To Pro" at bounding box center [1322, 597] width 424 height 39
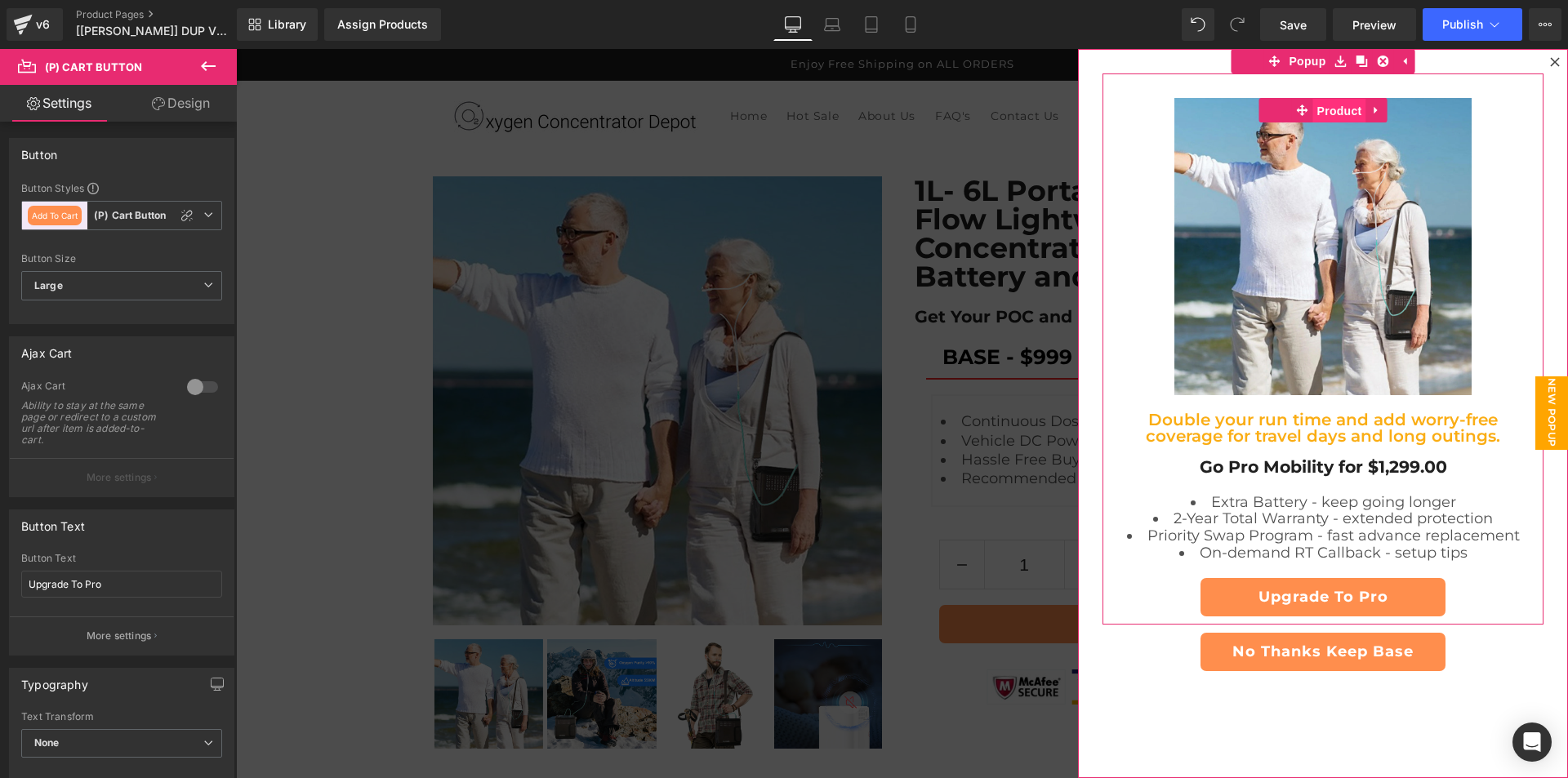
click at [1312, 114] on span "Product" at bounding box center [1338, 110] width 53 height 24
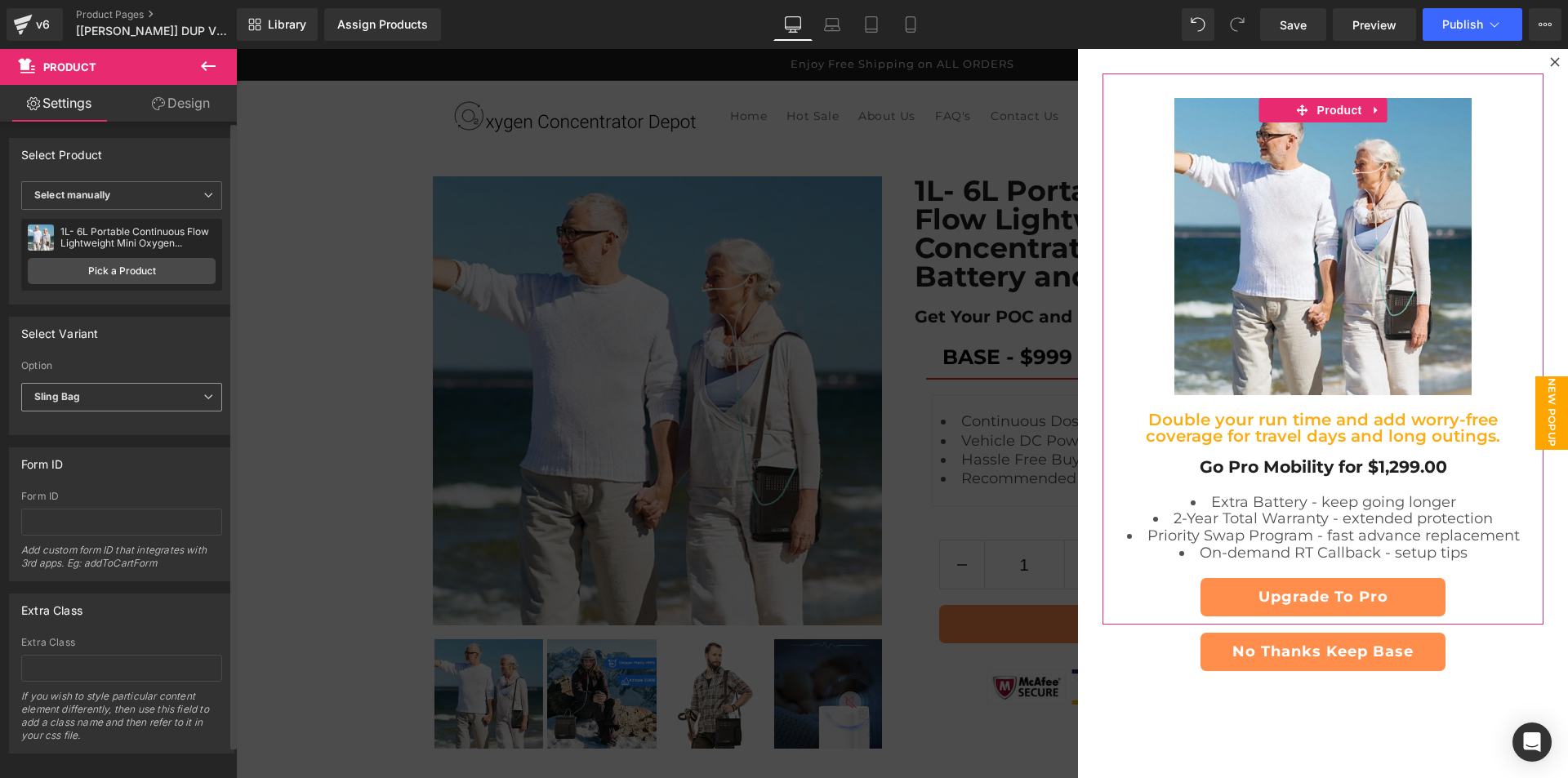
click at [135, 403] on span "Sling Bag" at bounding box center [122, 397] width 201 height 29
